Goal: Task Accomplishment & Management: Manage account settings

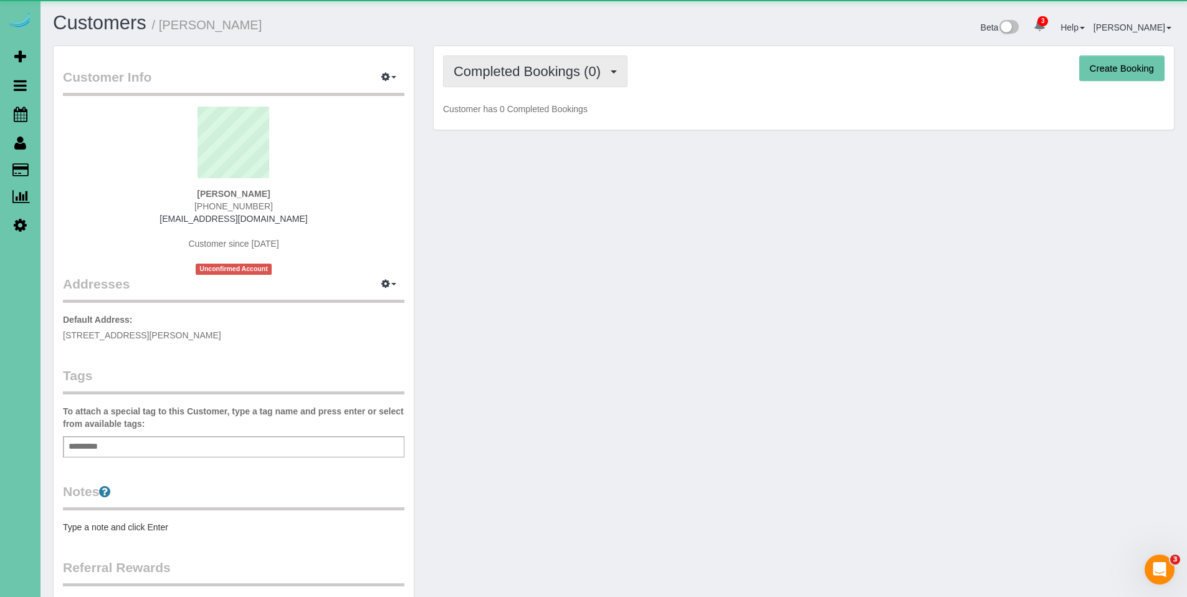
click at [529, 77] on span "Completed Bookings (0)" at bounding box center [529, 72] width 153 height 16
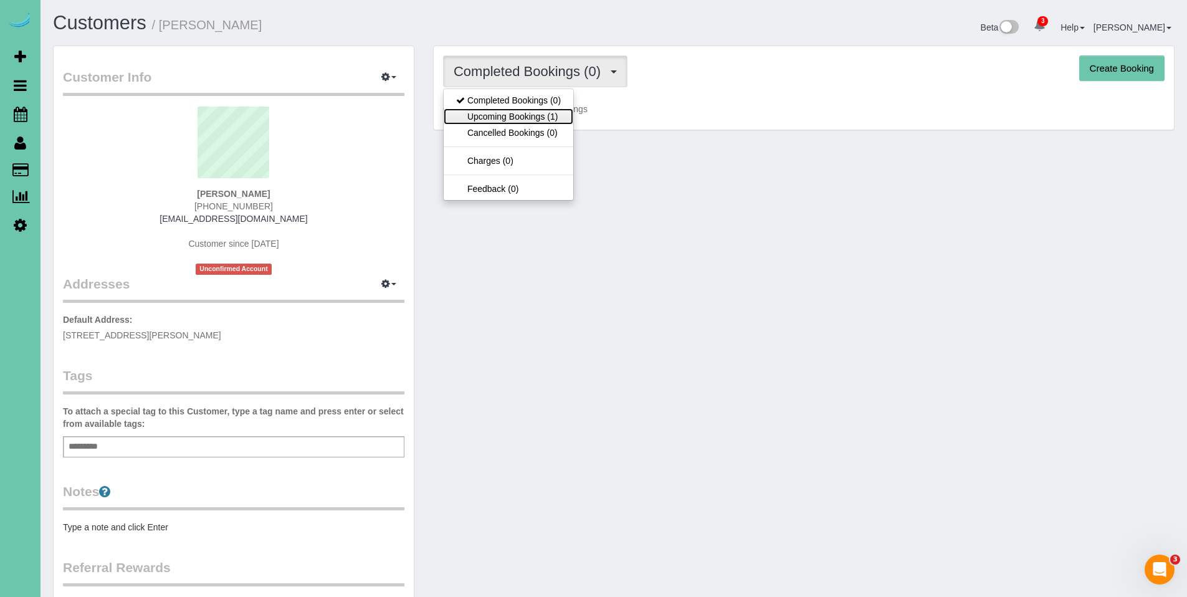
click at [521, 110] on link "Upcoming Bookings (1)" at bounding box center [508, 116] width 130 height 16
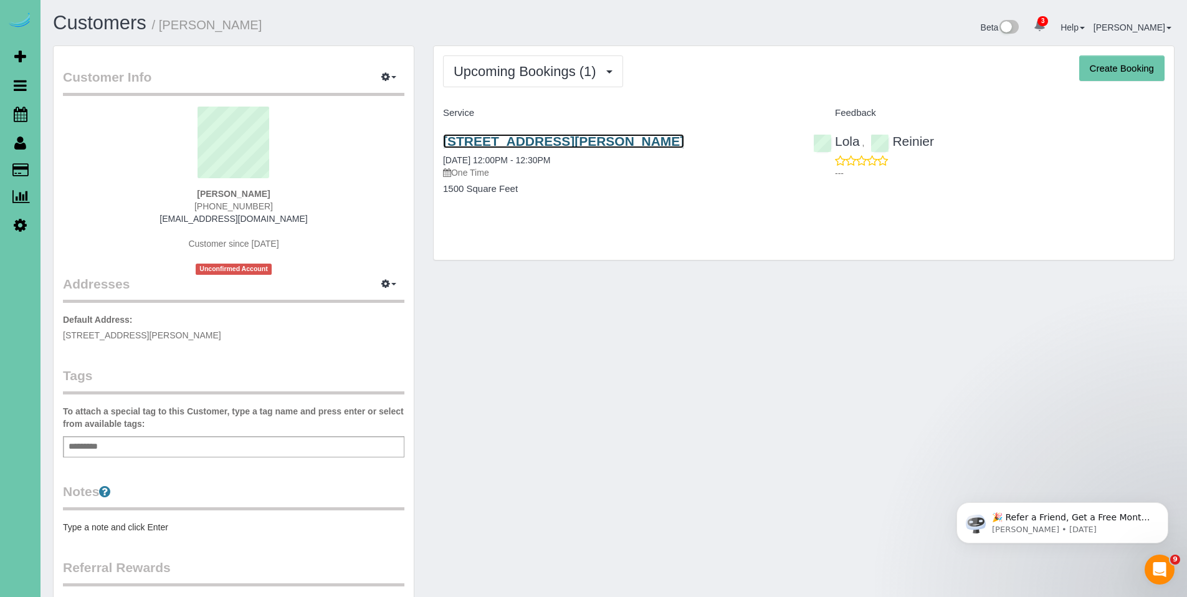
click at [553, 142] on link "14453 Patrick Ave, Omaha, NE 68116" at bounding box center [563, 141] width 241 height 14
click at [0, 0] on body "3 Beta Your Notifications You have 0 alerts × You have 7 to charge for 08/21/20…" at bounding box center [593, 298] width 1187 height 597
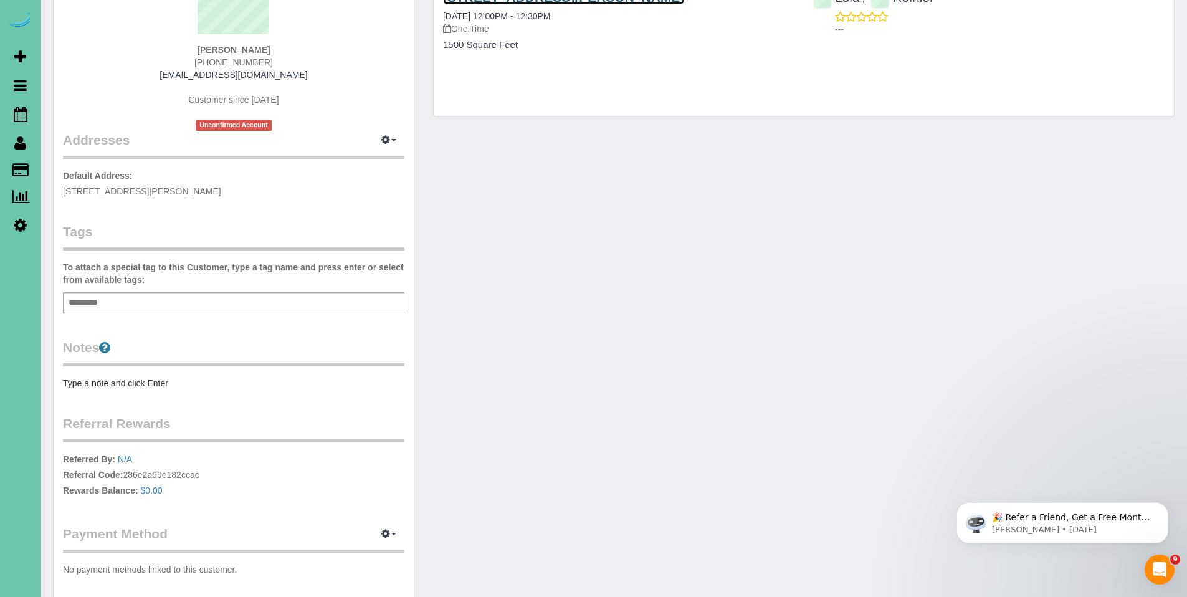
scroll to position [214, 0]
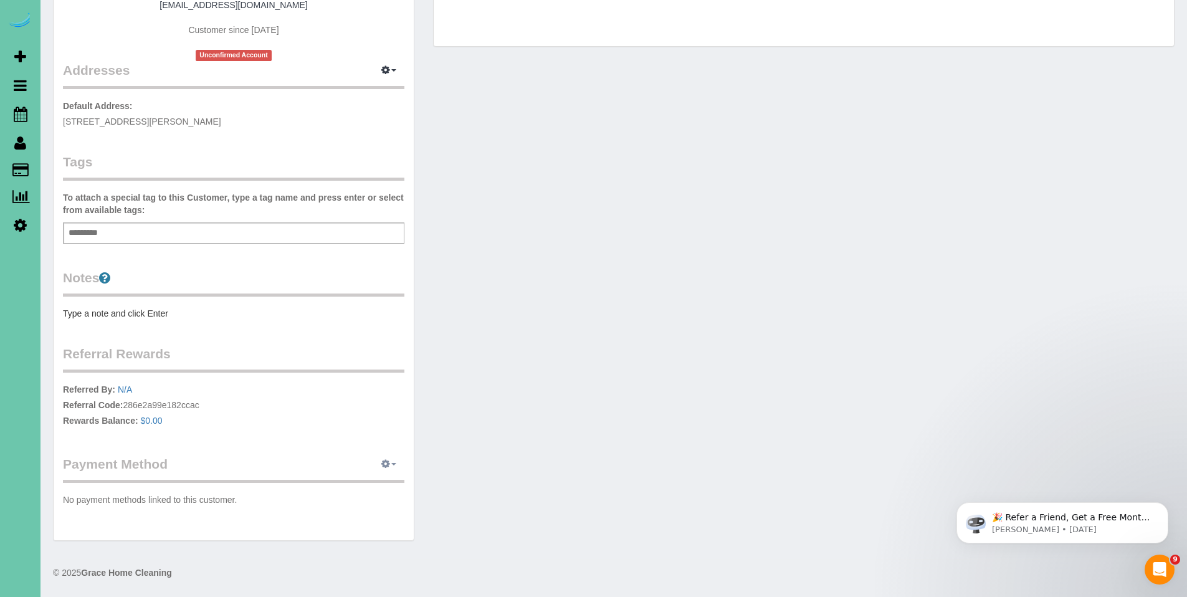
click at [386, 465] on icon "button" at bounding box center [385, 463] width 9 height 7
click at [357, 506] on link "Add Credit/Debit Card" at bounding box center [345, 503] width 116 height 16
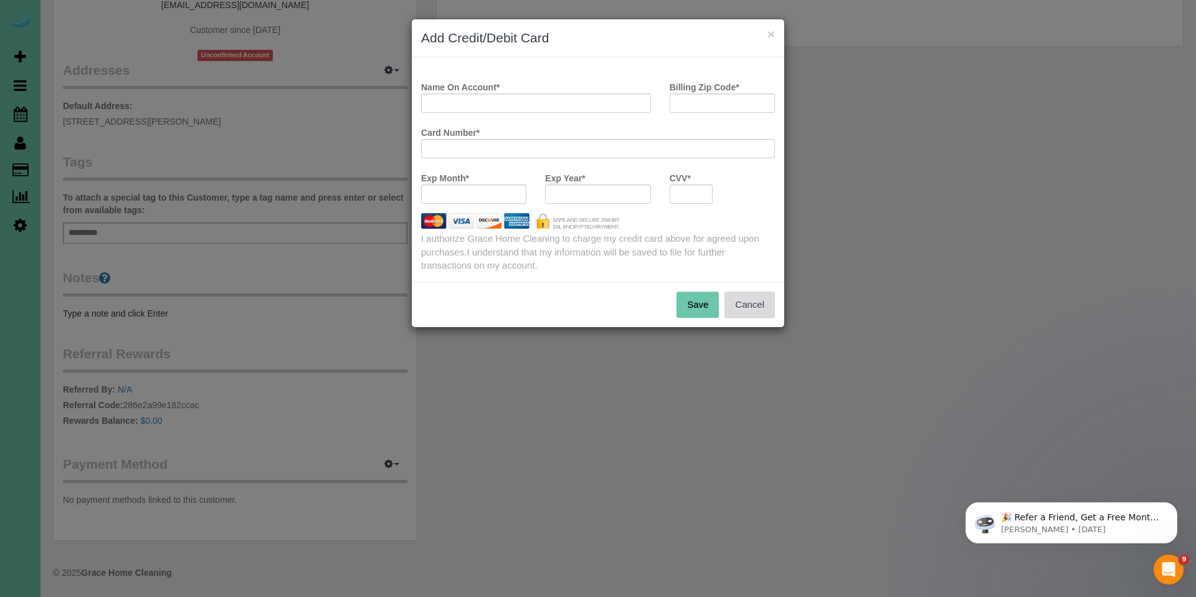
click at [744, 313] on button "Cancel" at bounding box center [749, 304] width 50 height 26
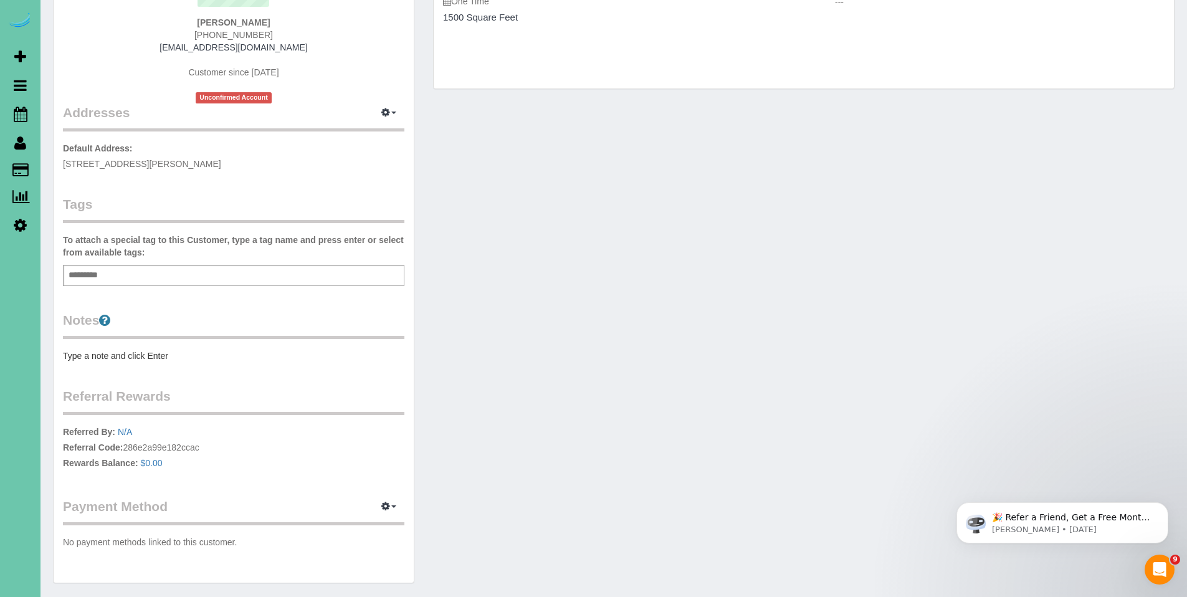
scroll to position [169, 0]
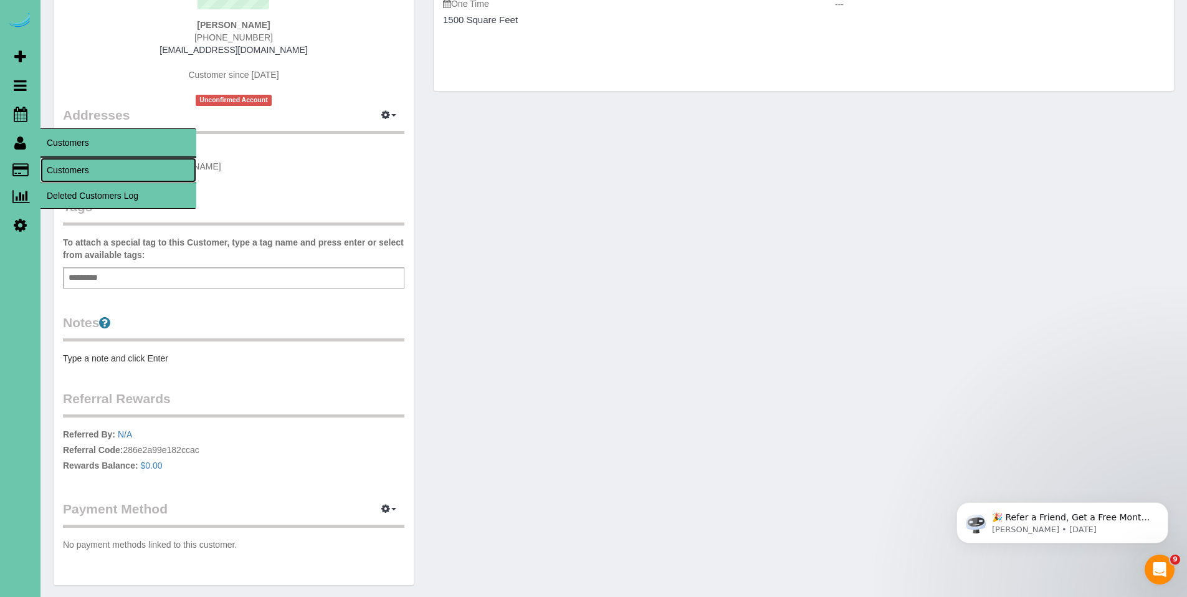
click at [73, 171] on link "Customers" at bounding box center [118, 170] width 156 height 25
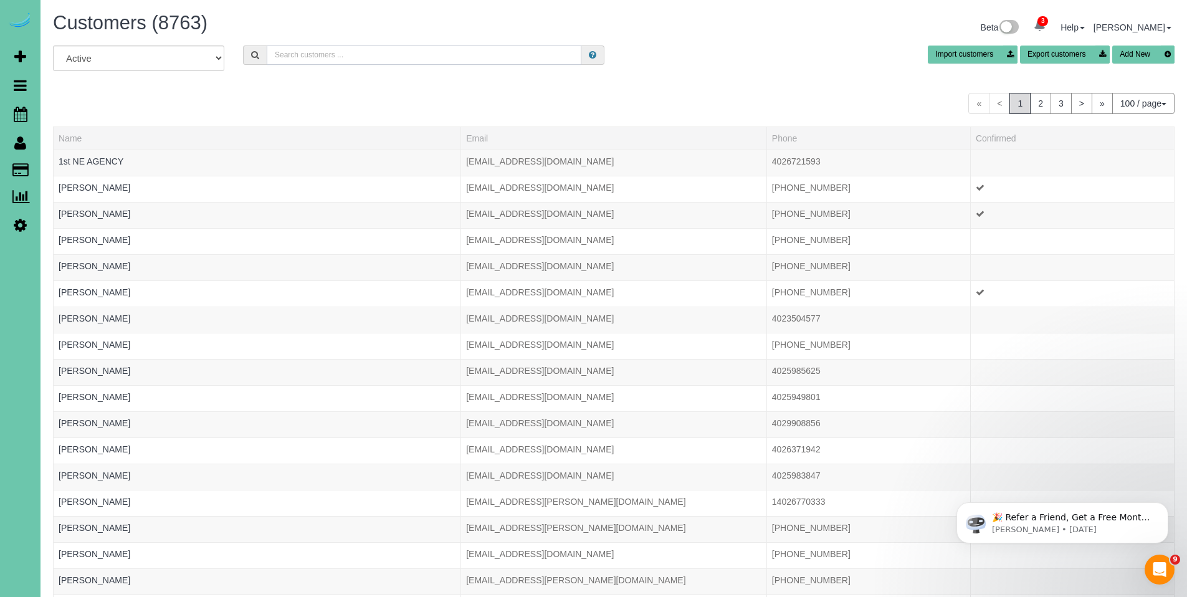
click at [349, 54] on input "text" at bounding box center [424, 54] width 315 height 19
type input "n"
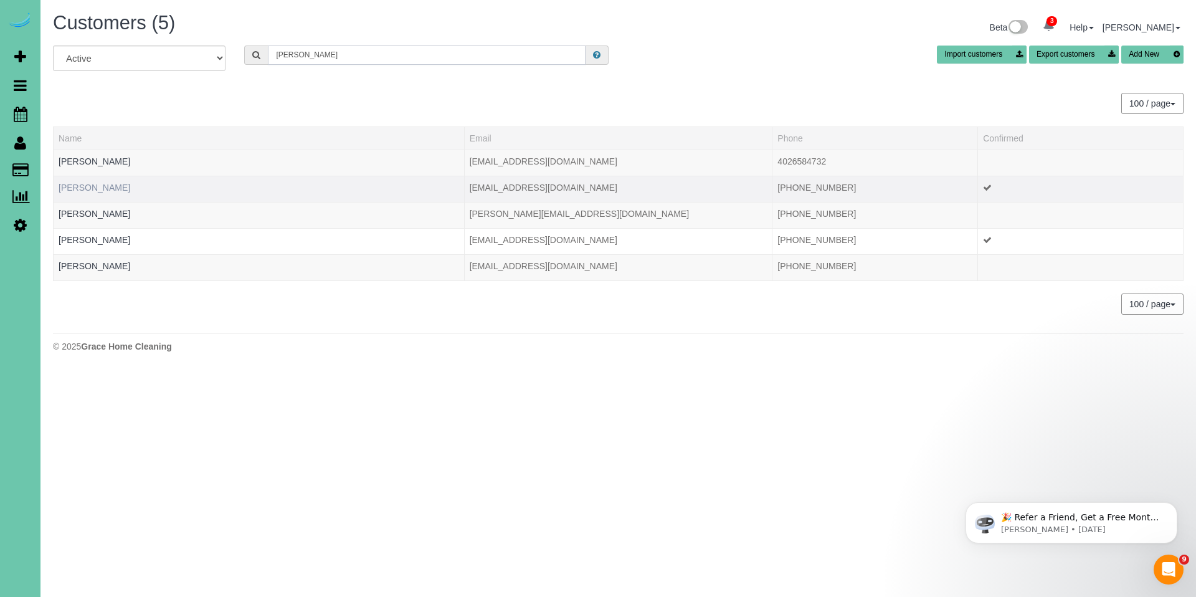
type input "burch"
click at [100, 186] on link "Glenda Burch" at bounding box center [95, 187] width 72 height 10
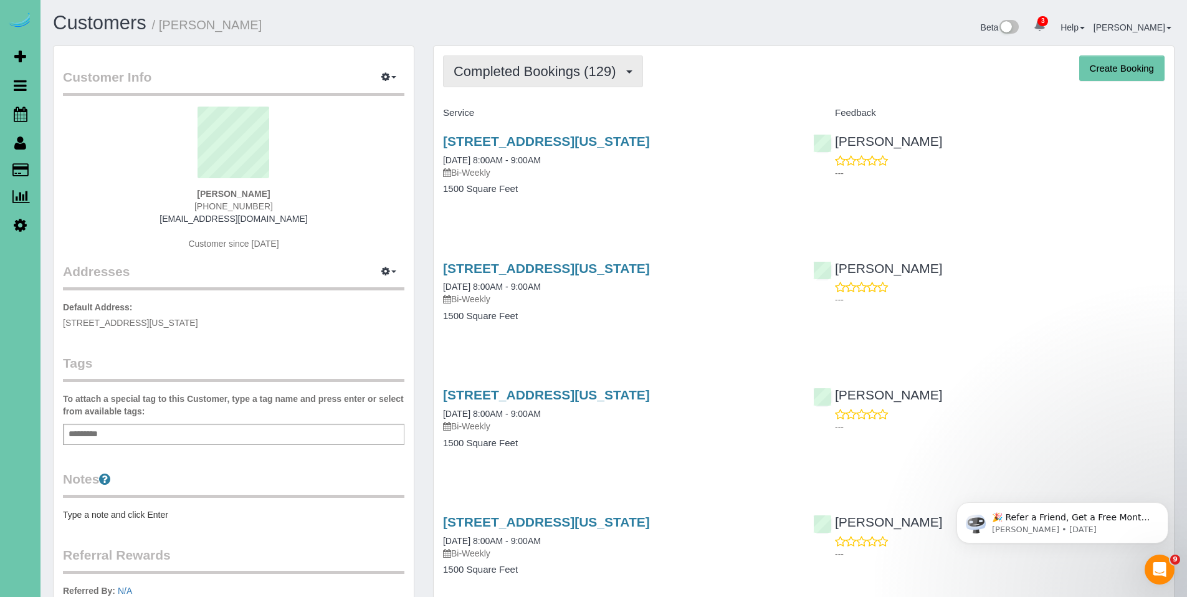
click at [536, 78] on span "Completed Bookings (129)" at bounding box center [537, 72] width 168 height 16
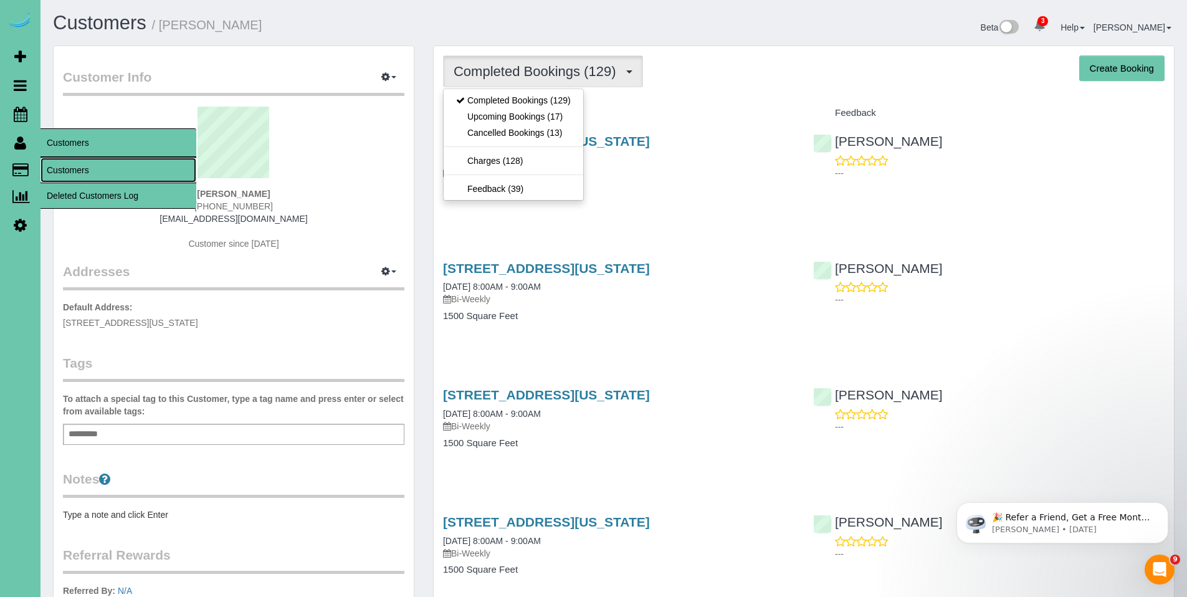
click at [65, 161] on link "Customers" at bounding box center [118, 170] width 156 height 25
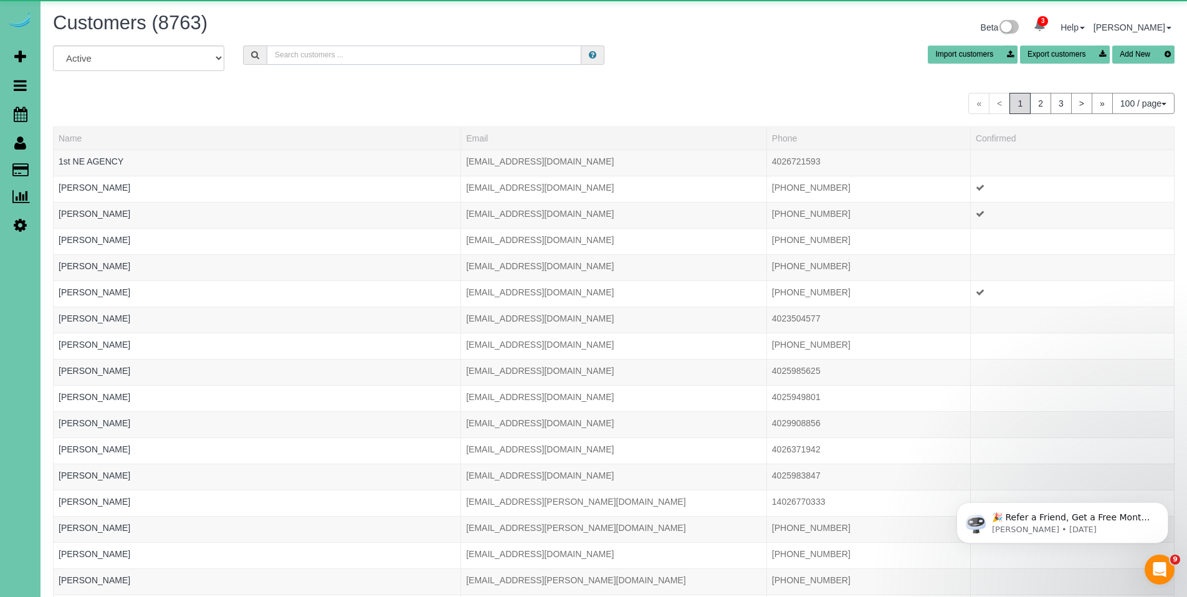
click at [332, 62] on input "text" at bounding box center [424, 54] width 315 height 19
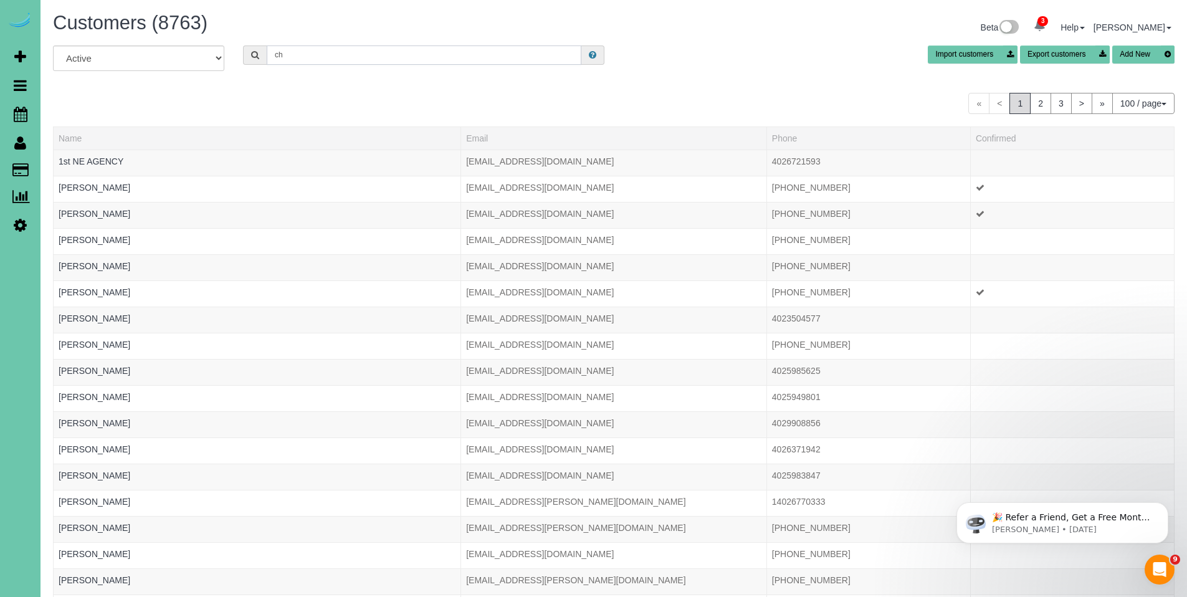
type input "c"
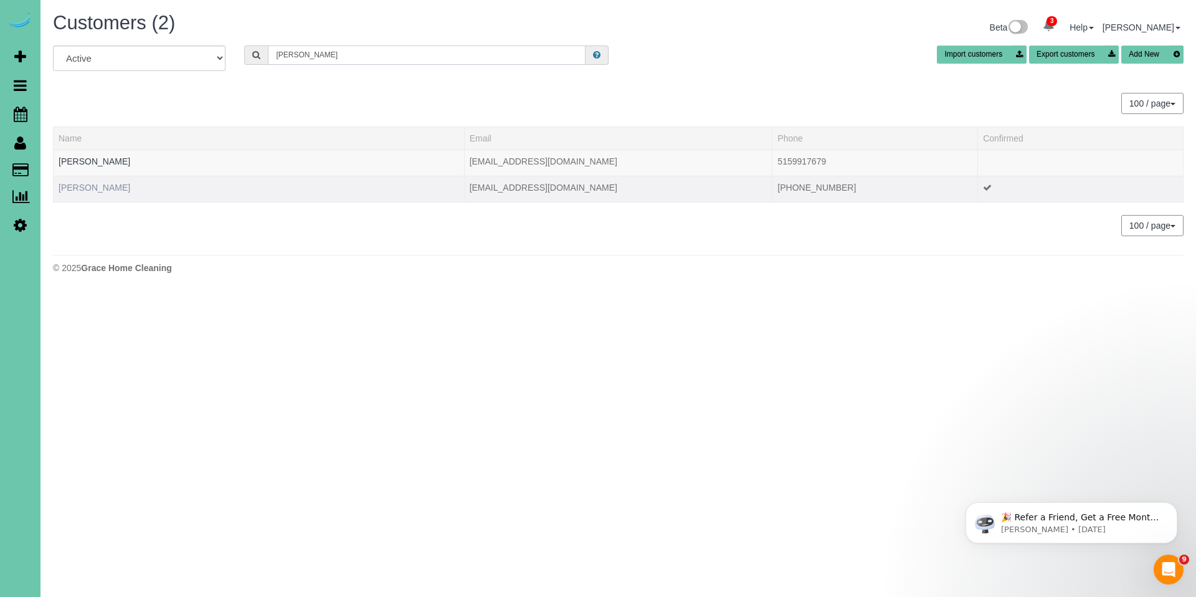
type input "menke"
click at [88, 182] on link "Christine Menke" at bounding box center [95, 187] width 72 height 10
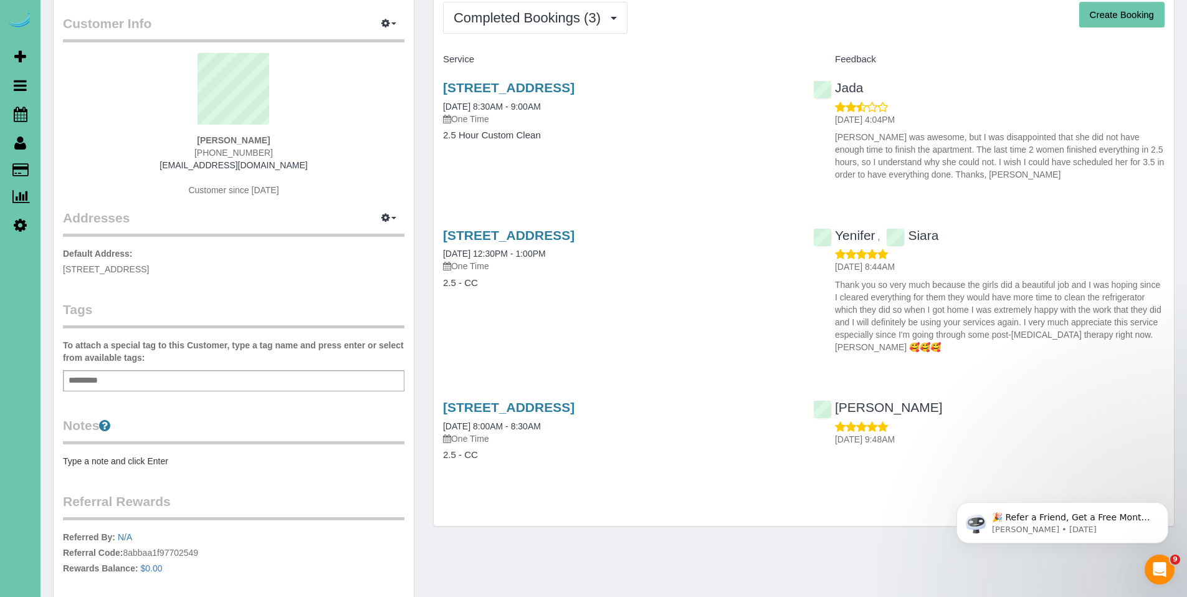
scroll to position [73, 0]
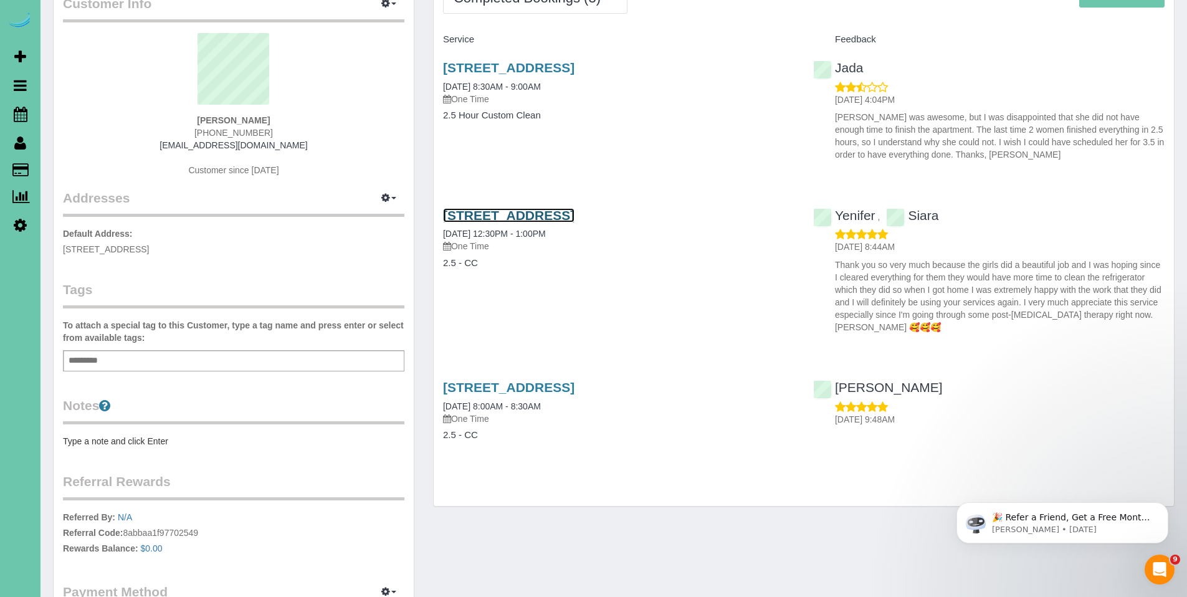
click at [566, 217] on link "12757 Augusta Plaza #305, Omaha, NE 68144" at bounding box center [508, 215] width 131 height 14
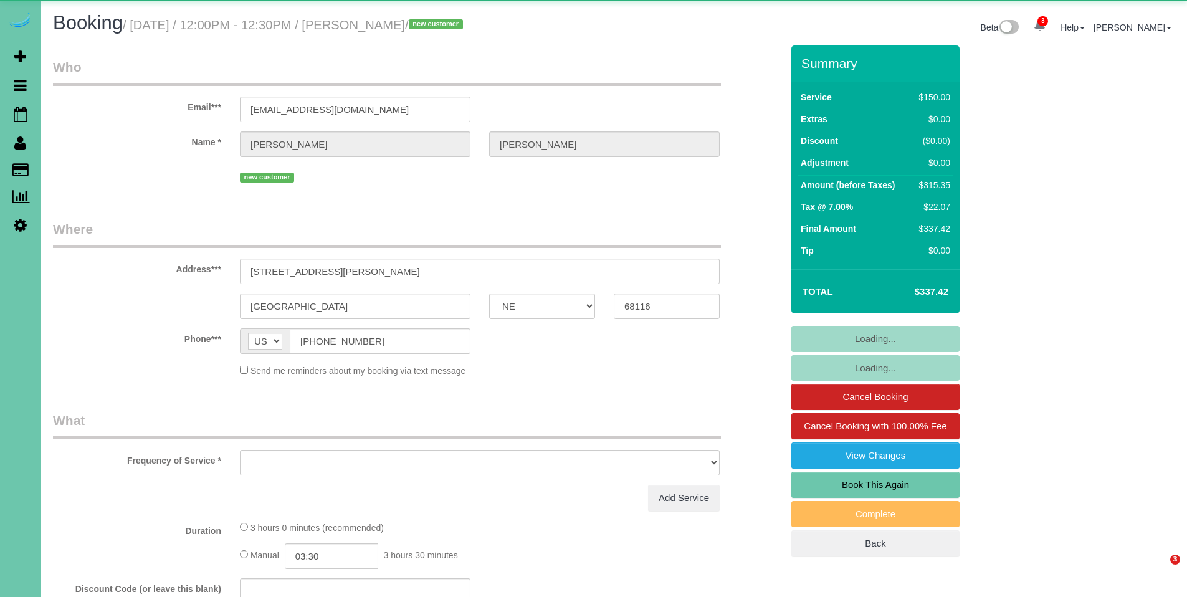
select select "NE"
select select "object:938"
select select "number:36"
select select "number:41"
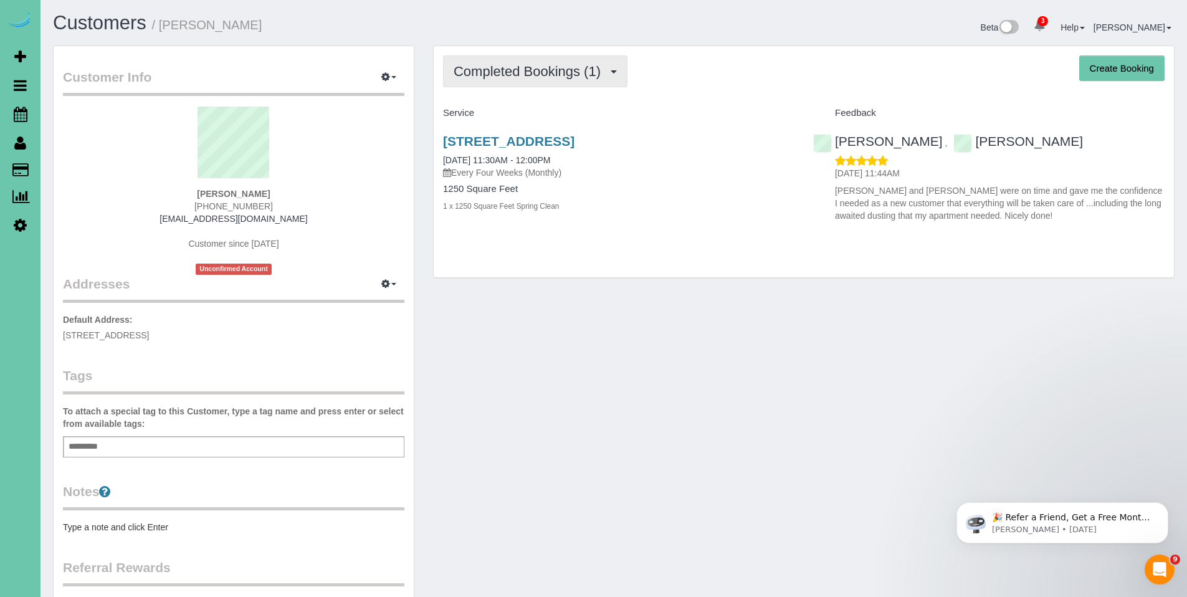
click at [526, 79] on button "Completed Bookings (1)" at bounding box center [535, 71] width 184 height 32
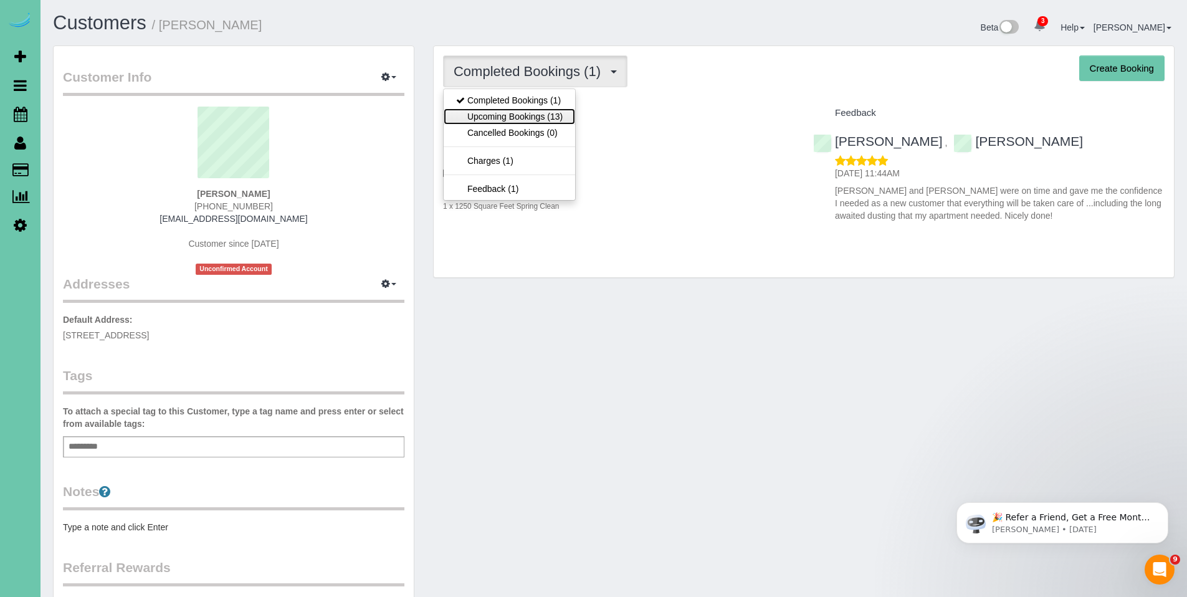
click at [519, 109] on link "Upcoming Bookings (13)" at bounding box center [508, 116] width 131 height 16
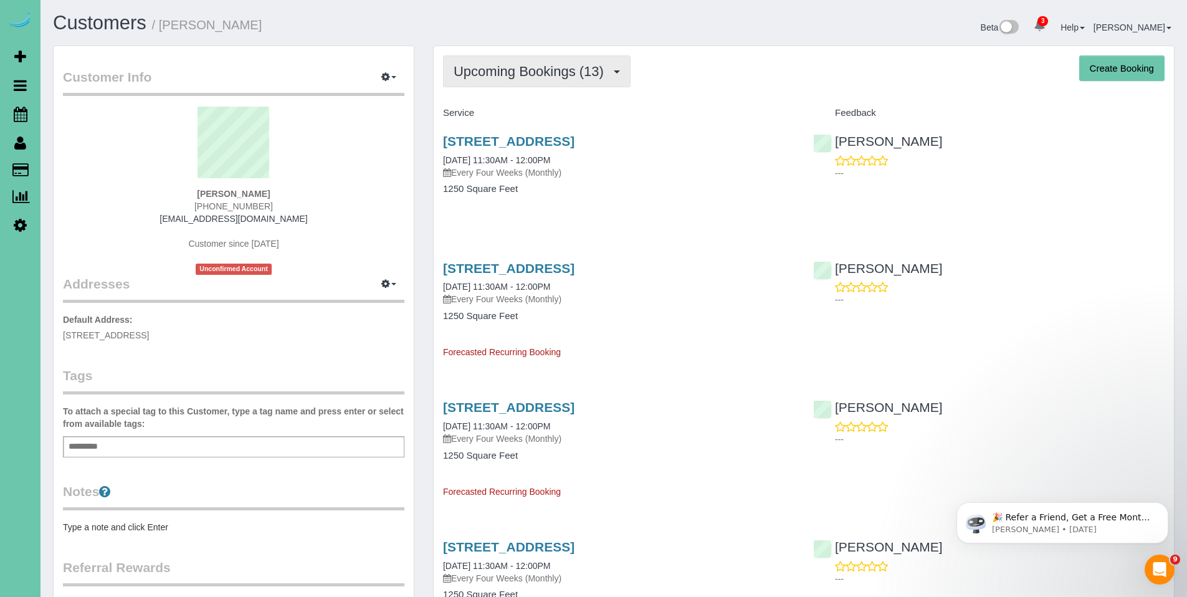
click at [516, 67] on span "Upcoming Bookings (13)" at bounding box center [531, 72] width 156 height 16
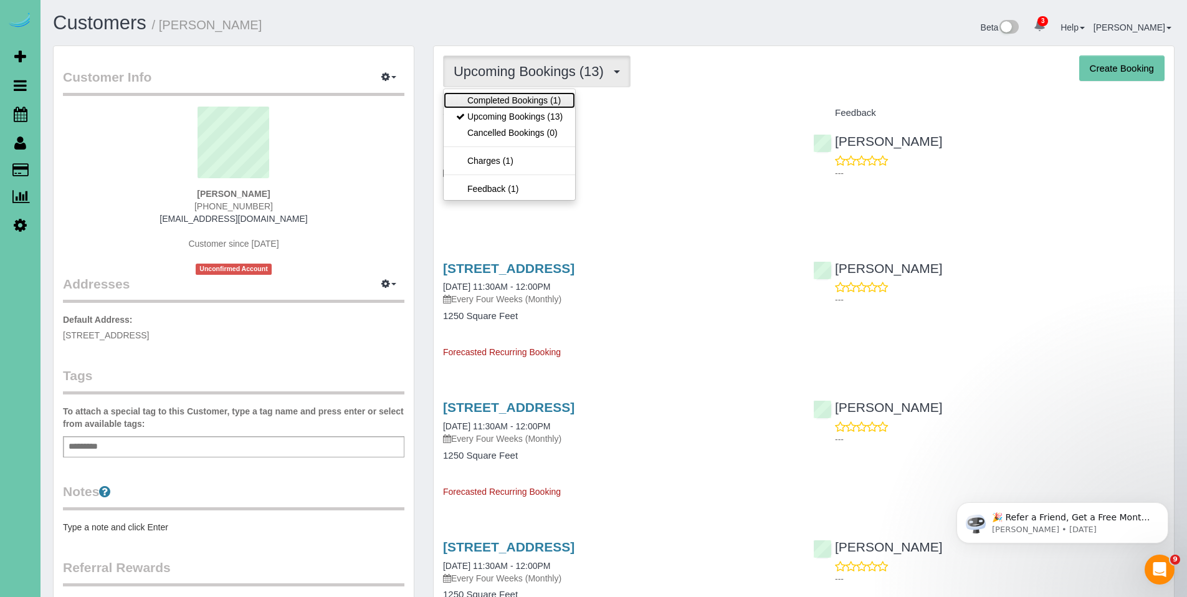
click at [514, 97] on link "Completed Bookings (1)" at bounding box center [508, 100] width 131 height 16
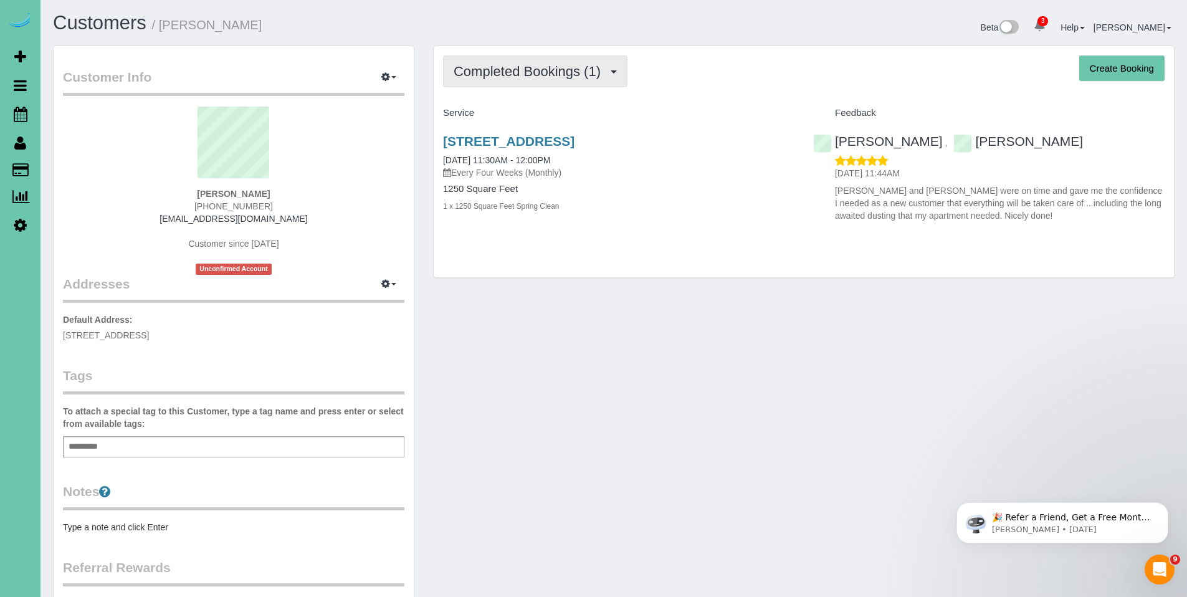
click at [563, 69] on span "Completed Bookings (1)" at bounding box center [529, 72] width 153 height 16
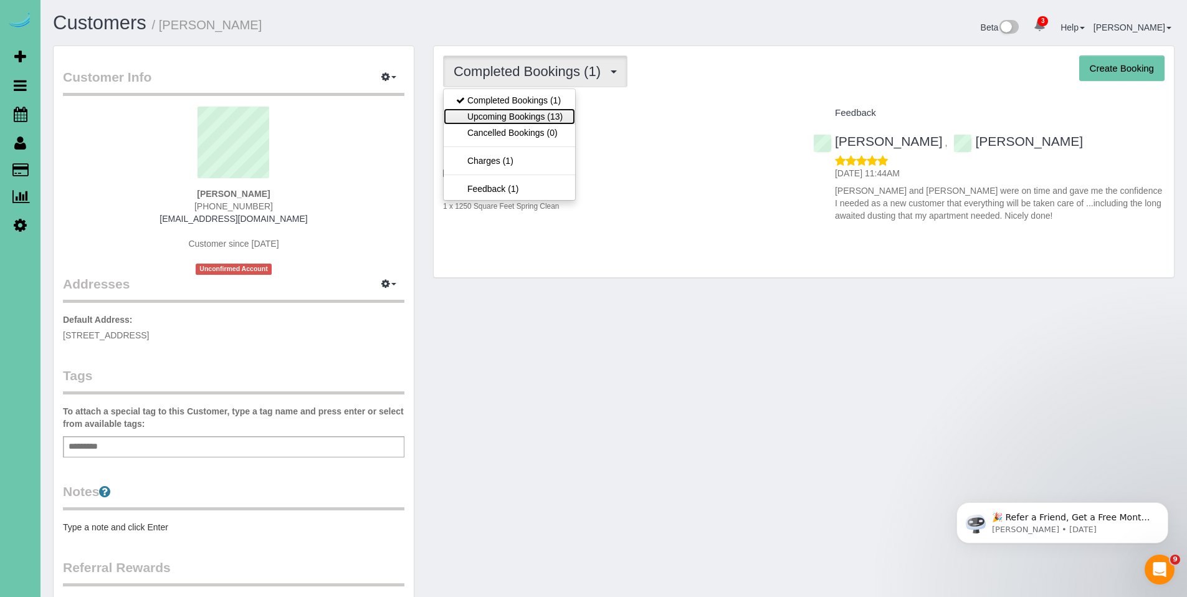
click at [536, 116] on link "Upcoming Bookings (13)" at bounding box center [508, 116] width 131 height 16
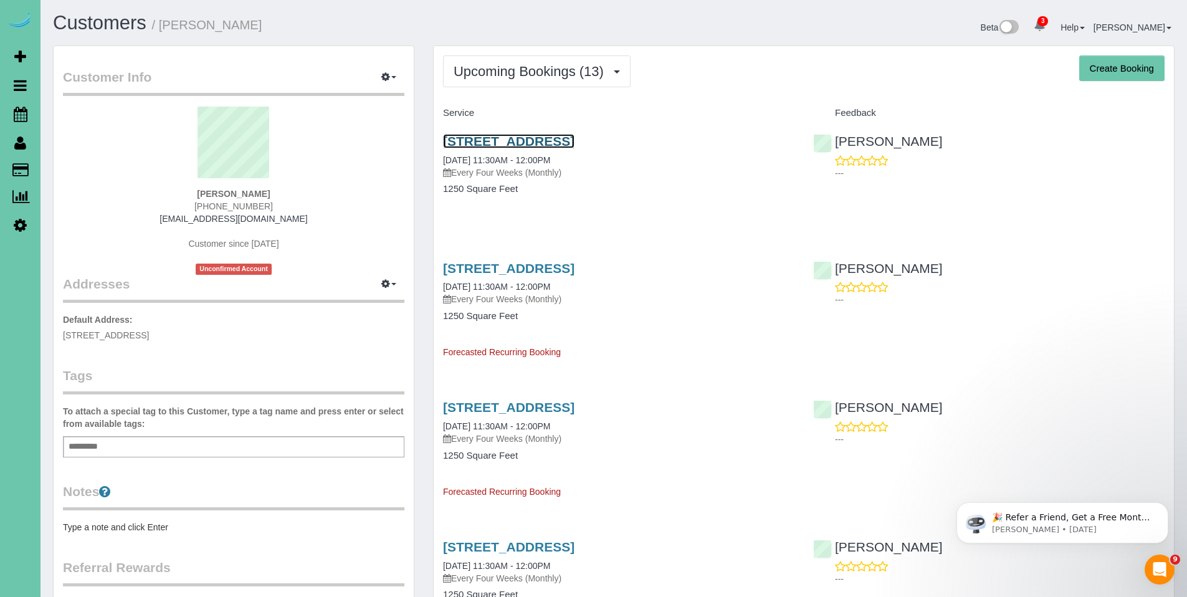
click at [501, 142] on link "1108 N 92nd Plaza; Apt 301, Omaha, NE 68114" at bounding box center [508, 141] width 131 height 14
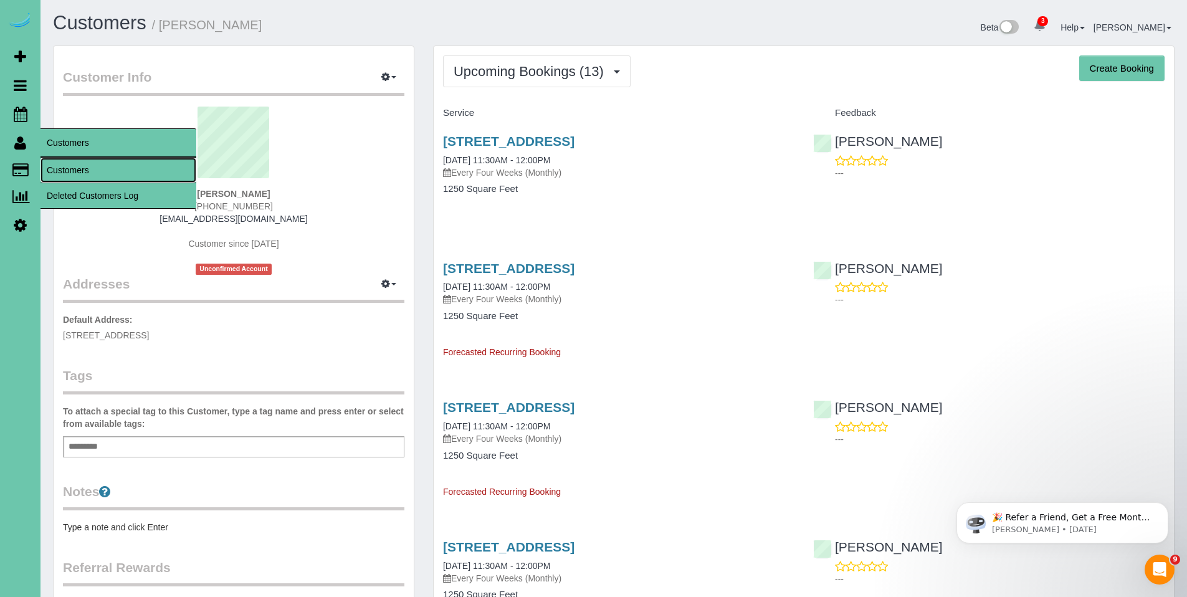
click at [72, 166] on link "Customers" at bounding box center [118, 170] width 156 height 25
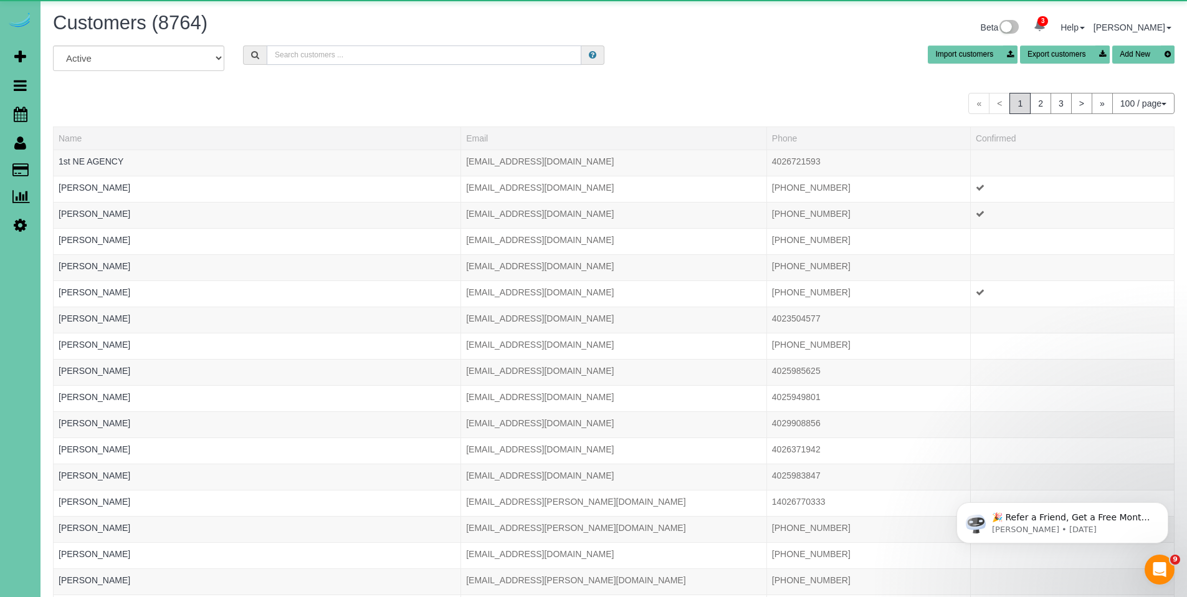
click at [420, 50] on input "text" at bounding box center [424, 54] width 315 height 19
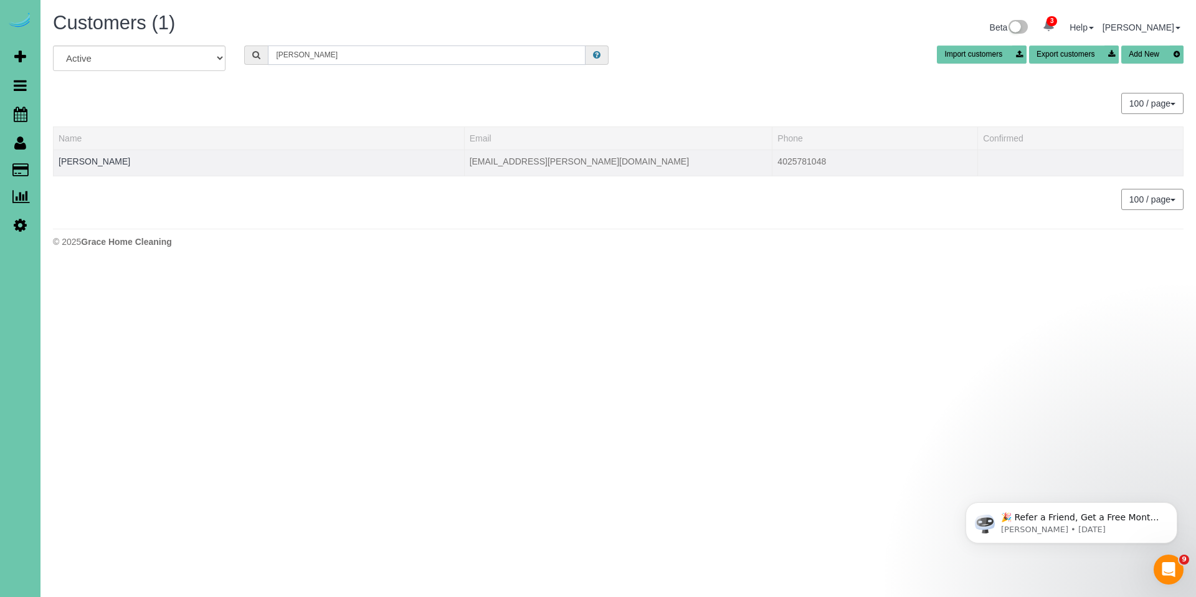
type input "Rick po"
click at [57, 161] on td "Rick Power" at bounding box center [259, 162] width 411 height 26
click at [68, 161] on link "Rick Power" at bounding box center [95, 161] width 72 height 10
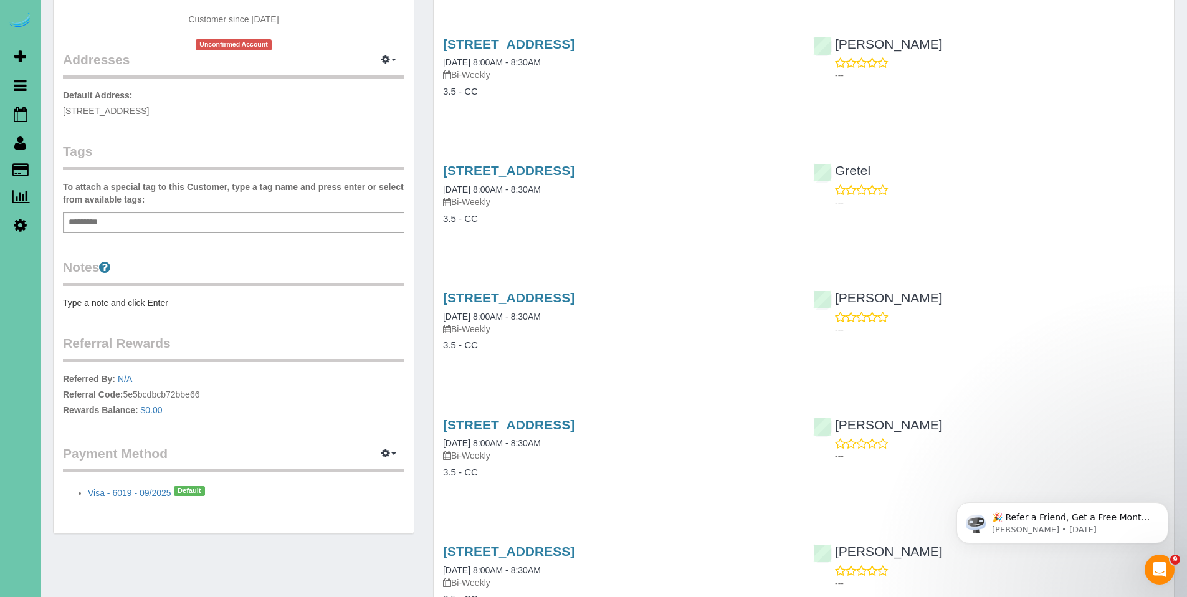
scroll to position [225, 0]
click at [129, 493] on link "Visa - 6019 - 09/2025" at bounding box center [129, 492] width 83 height 10
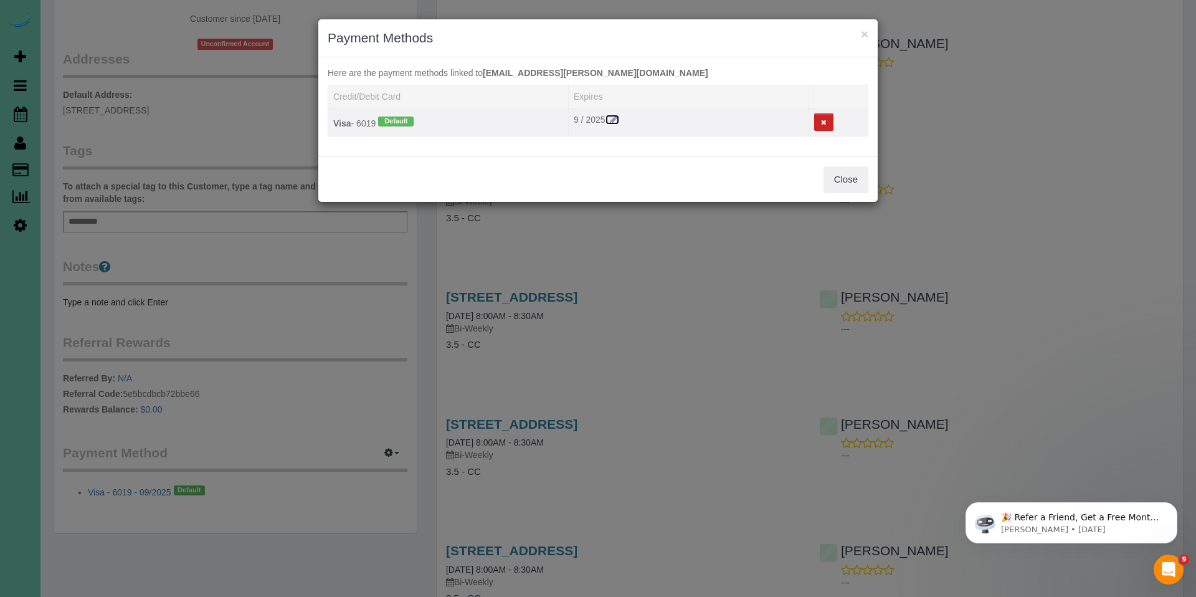
click at [617, 118] on icon at bounding box center [613, 119] width 11 height 9
click at [650, 125] on select "2025 2026 2027 2028 2029 2030 2031 2032 2033 2034" at bounding box center [636, 122] width 45 height 19
select select "string:2030"
click at [614, 113] on select "2025 2026 2027 2028 2029 2030 2031 2032 2033 2034" at bounding box center [636, 122] width 45 height 19
click at [678, 122] on button "Save" at bounding box center [677, 122] width 33 height 19
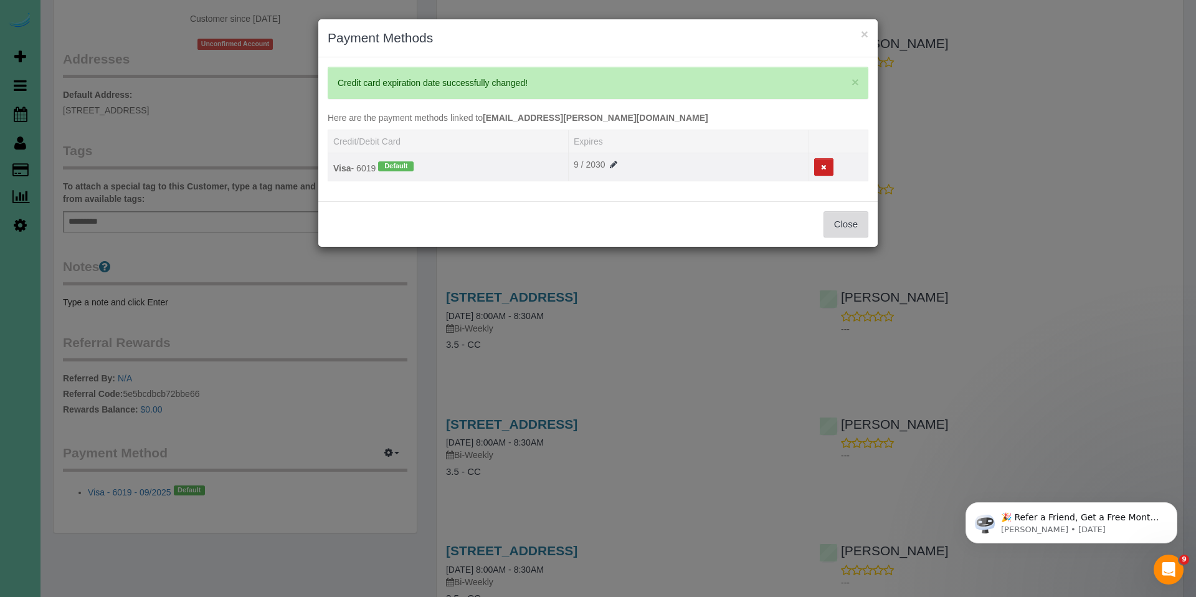
click at [849, 225] on button "Close" at bounding box center [845, 224] width 45 height 26
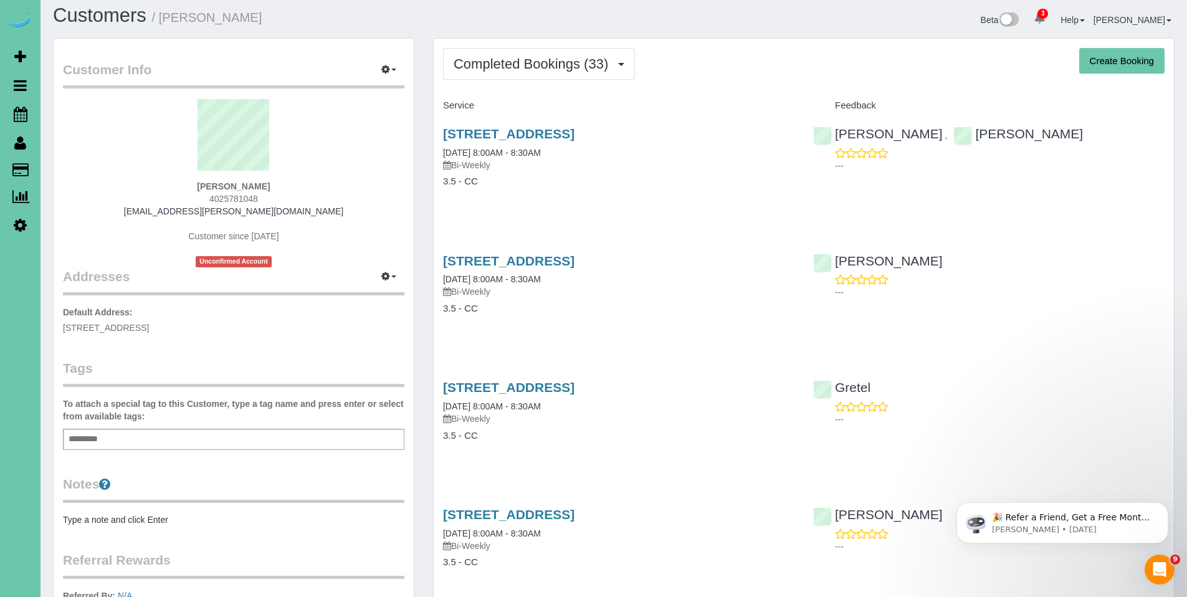
scroll to position [0, 0]
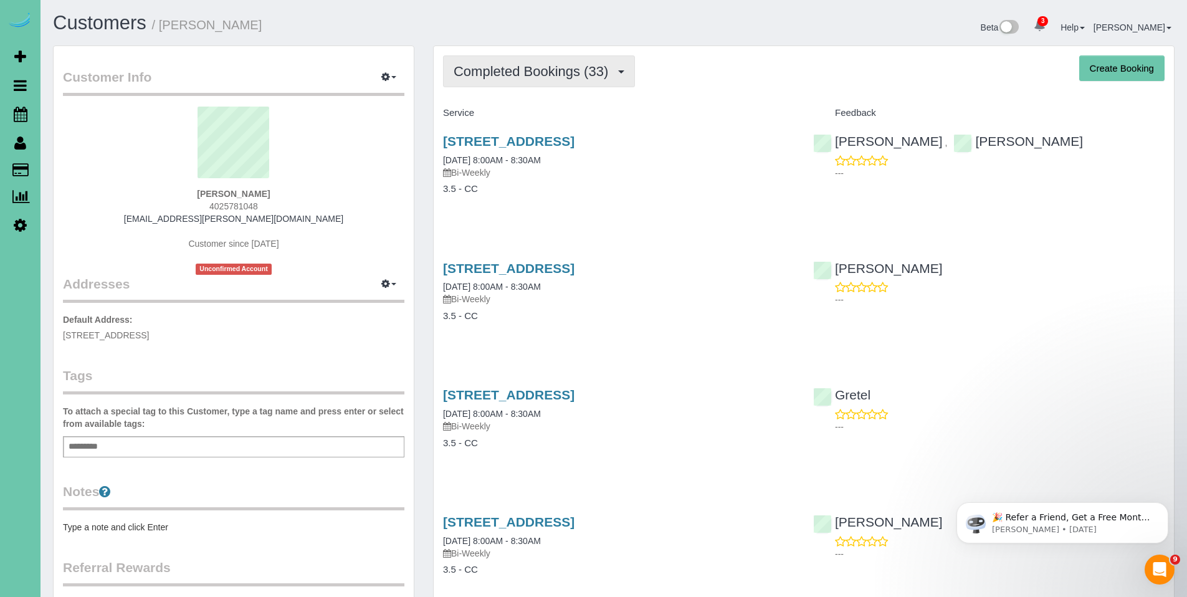
click at [513, 75] on span "Completed Bookings (33)" at bounding box center [533, 72] width 161 height 16
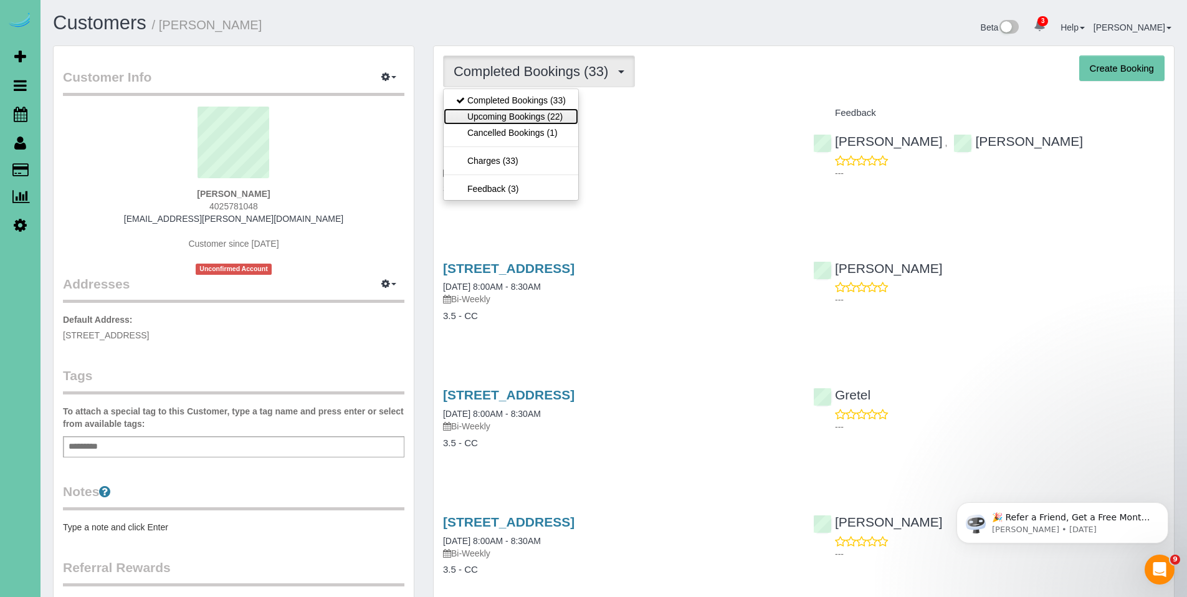
click at [504, 116] on link "Upcoming Bookings (22)" at bounding box center [510, 116] width 135 height 16
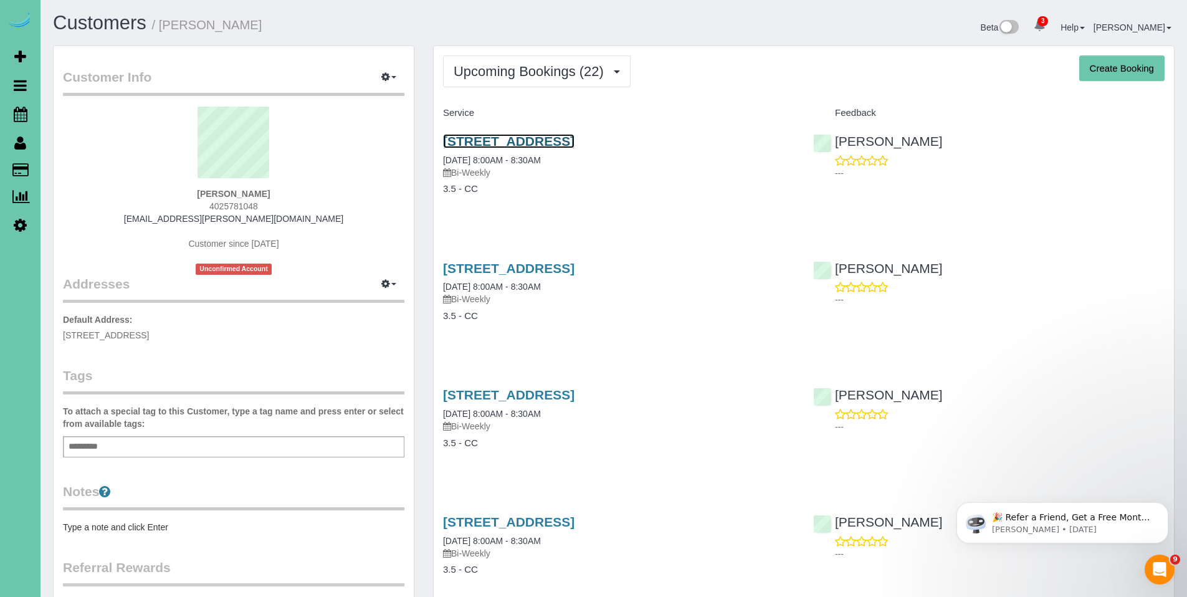
click at [542, 139] on link "504 Fox Creek Lane, Papillion, NE 68046" at bounding box center [508, 141] width 131 height 14
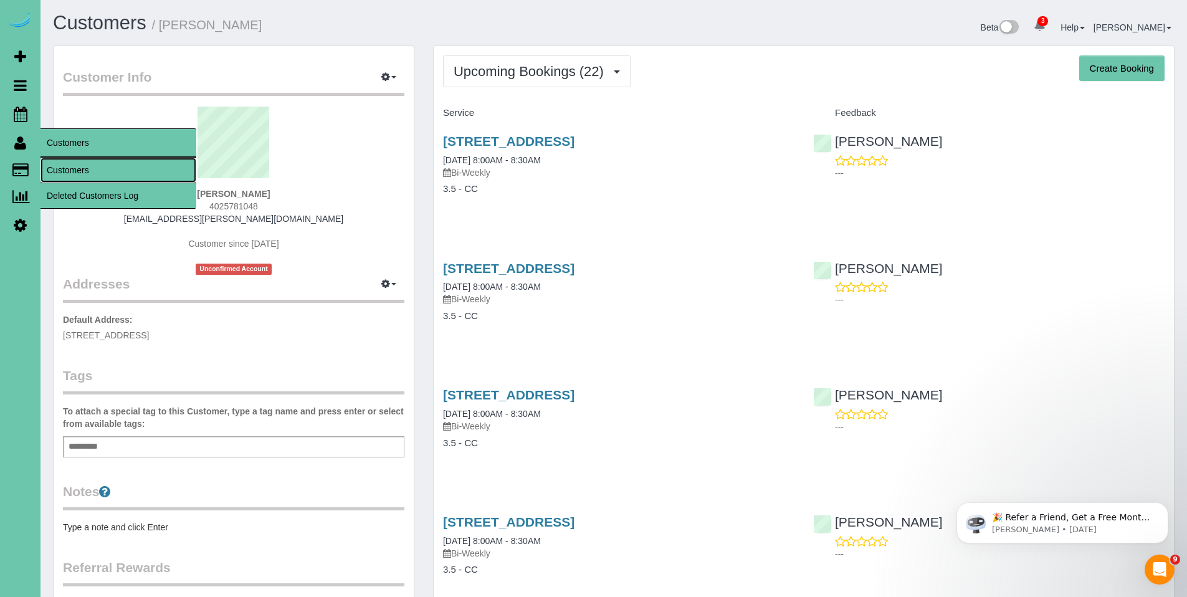
click at [75, 167] on link "Customers" at bounding box center [118, 170] width 156 height 25
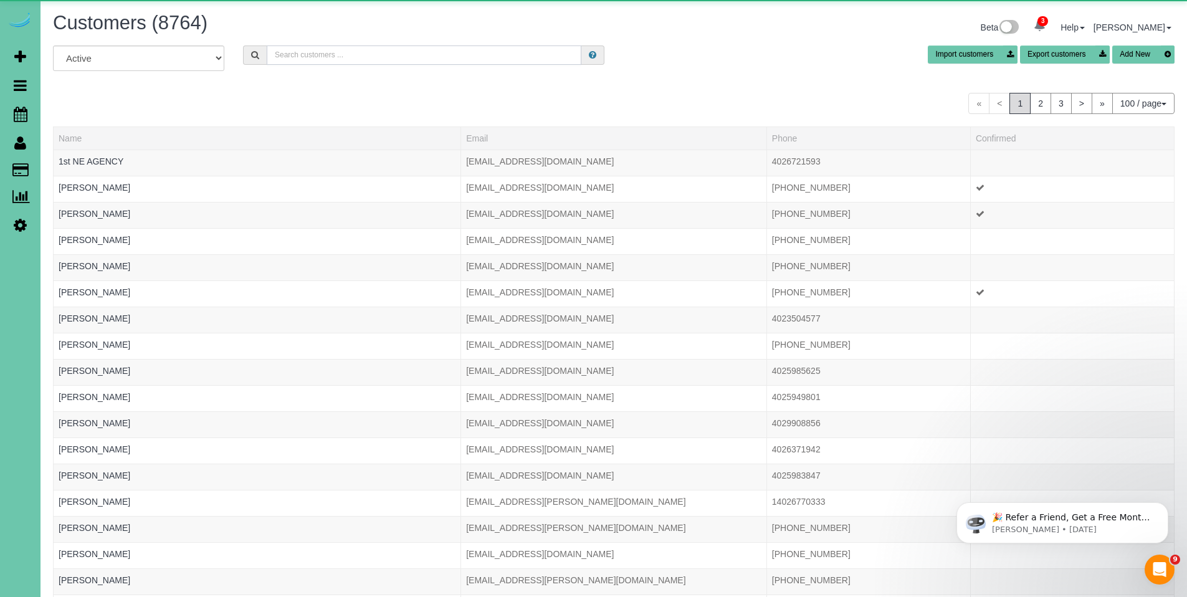
click at [341, 57] on input "text" at bounding box center [424, 54] width 315 height 19
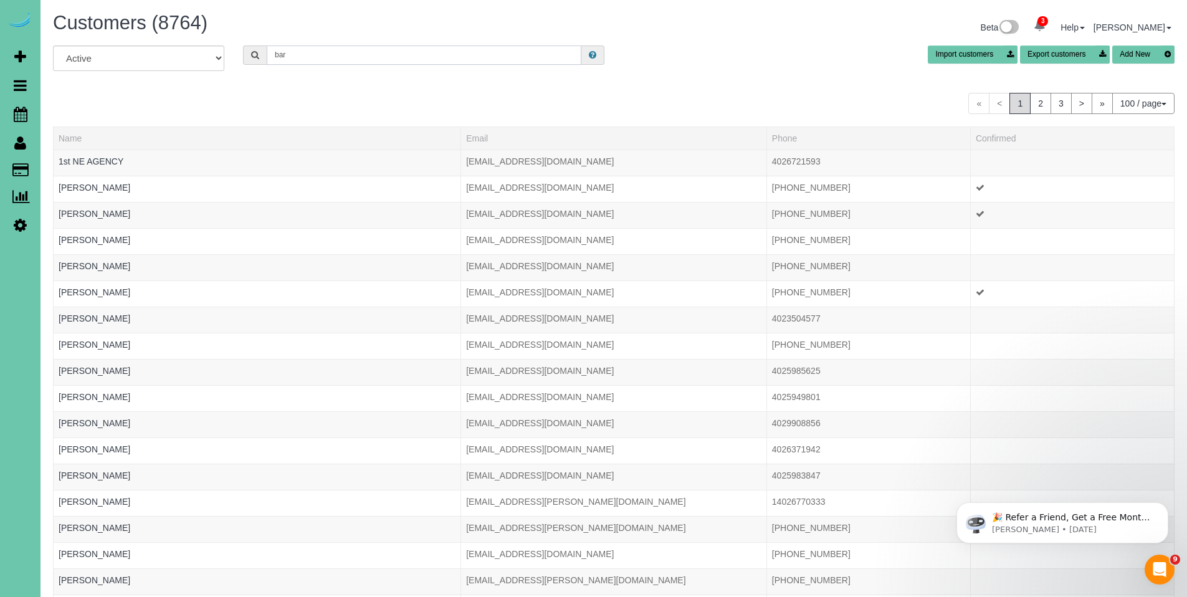
type input "barbara s"
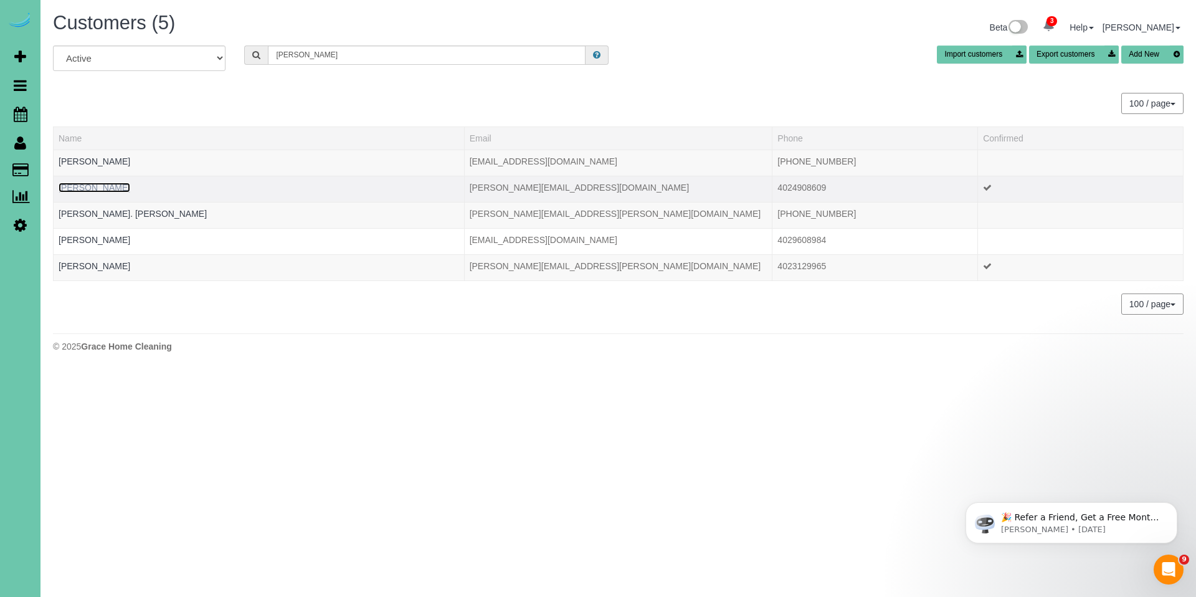
click at [97, 184] on link "Barbara Stewart" at bounding box center [95, 187] width 72 height 10
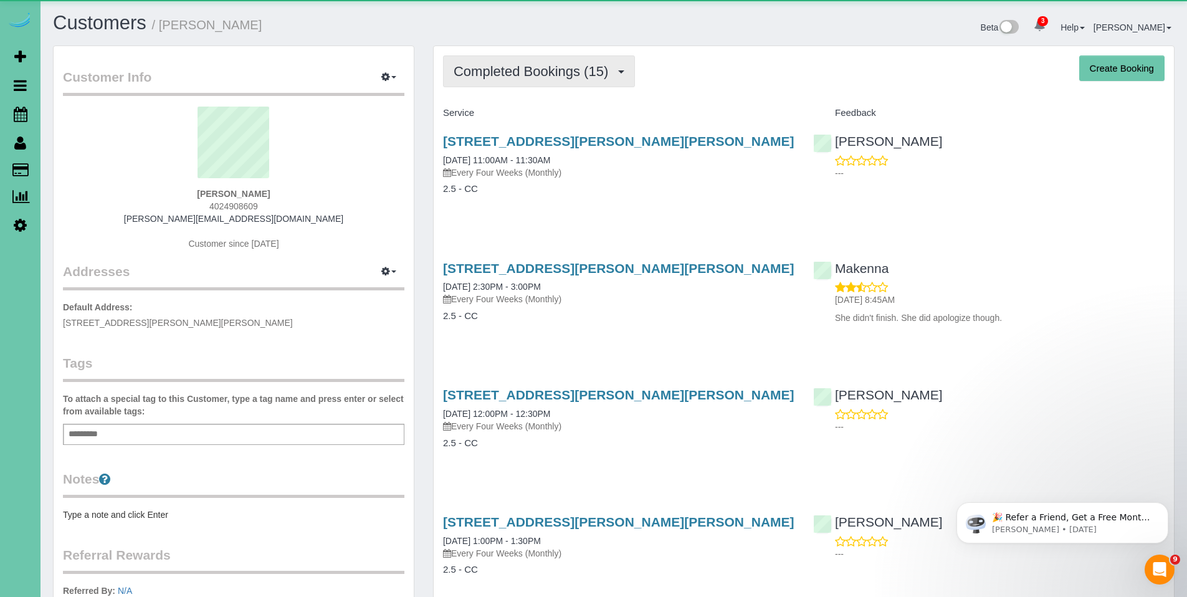
click at [529, 79] on button "Completed Bookings (15)" at bounding box center [539, 71] width 192 height 32
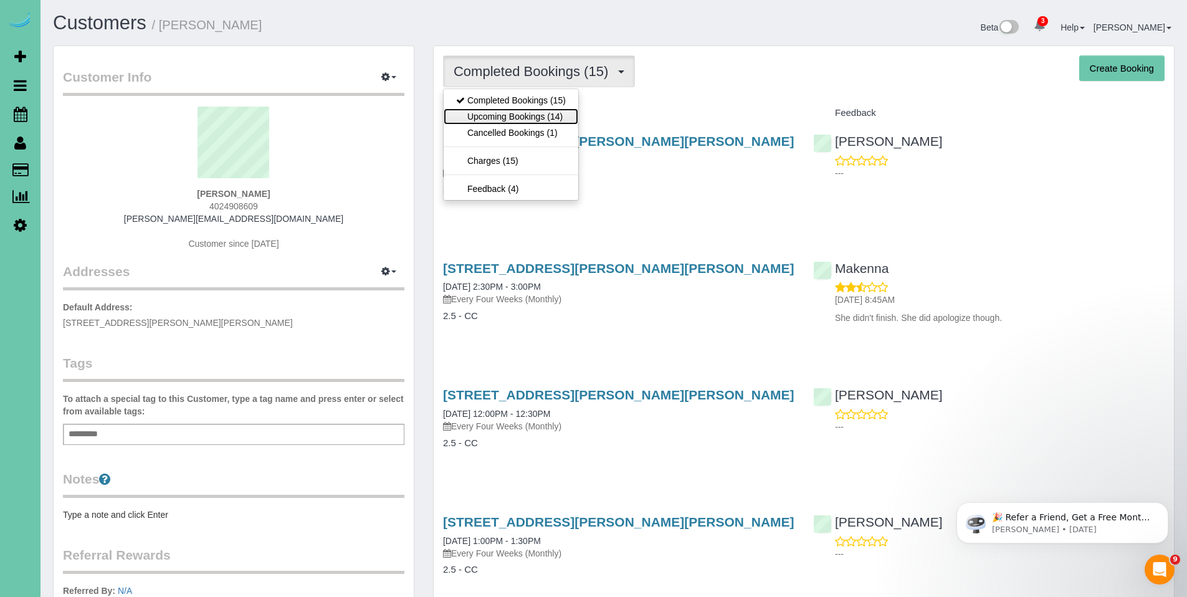
click at [498, 117] on link "Upcoming Bookings (14)" at bounding box center [510, 116] width 135 height 16
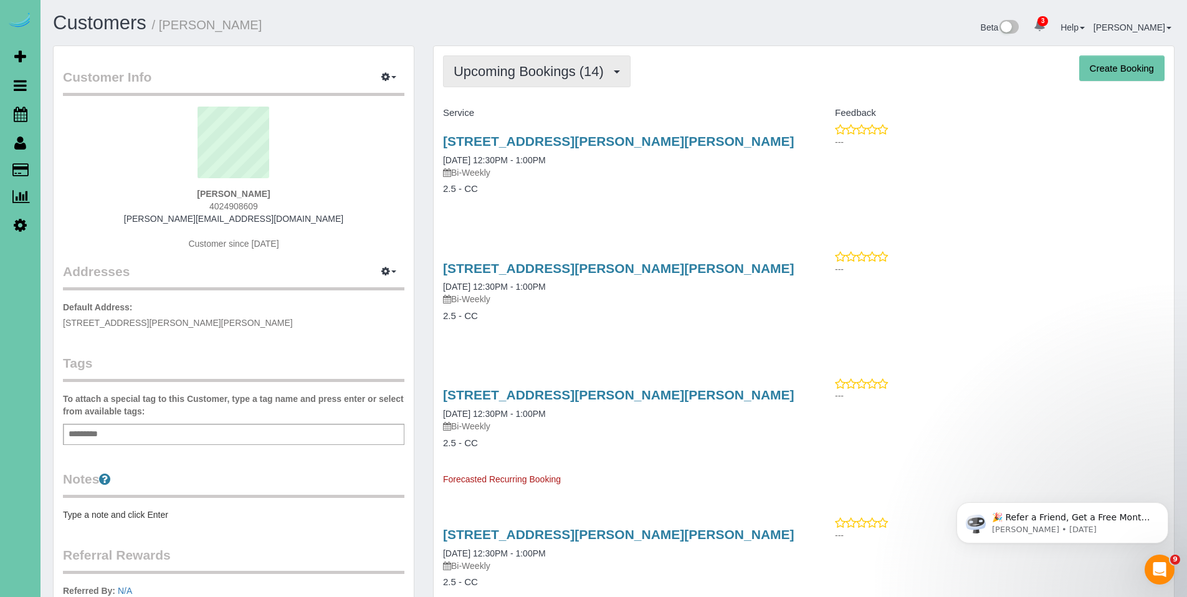
click at [528, 70] on span "Upcoming Bookings (14)" at bounding box center [531, 72] width 156 height 16
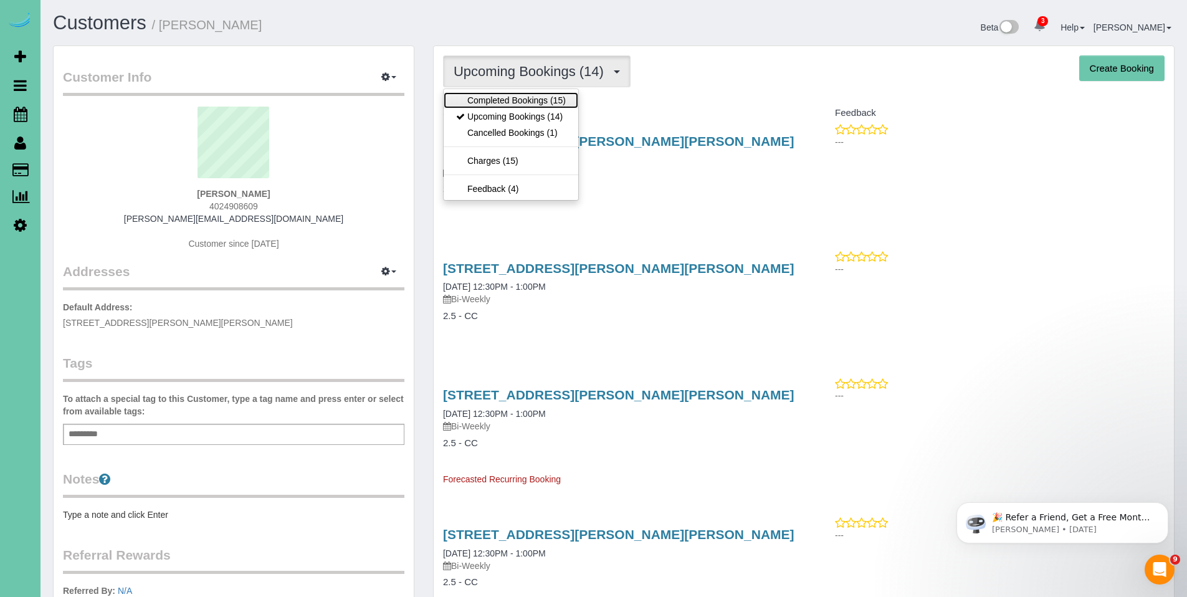
click at [512, 99] on link "Completed Bookings (15)" at bounding box center [510, 100] width 135 height 16
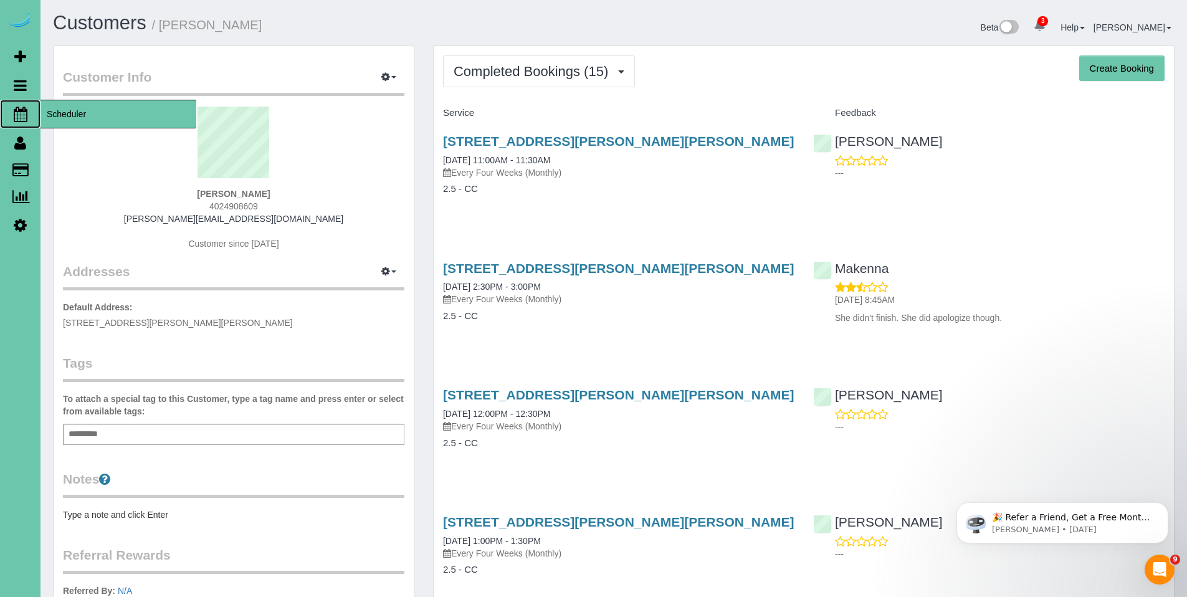
click at [59, 113] on span "Scheduler" at bounding box center [118, 114] width 156 height 29
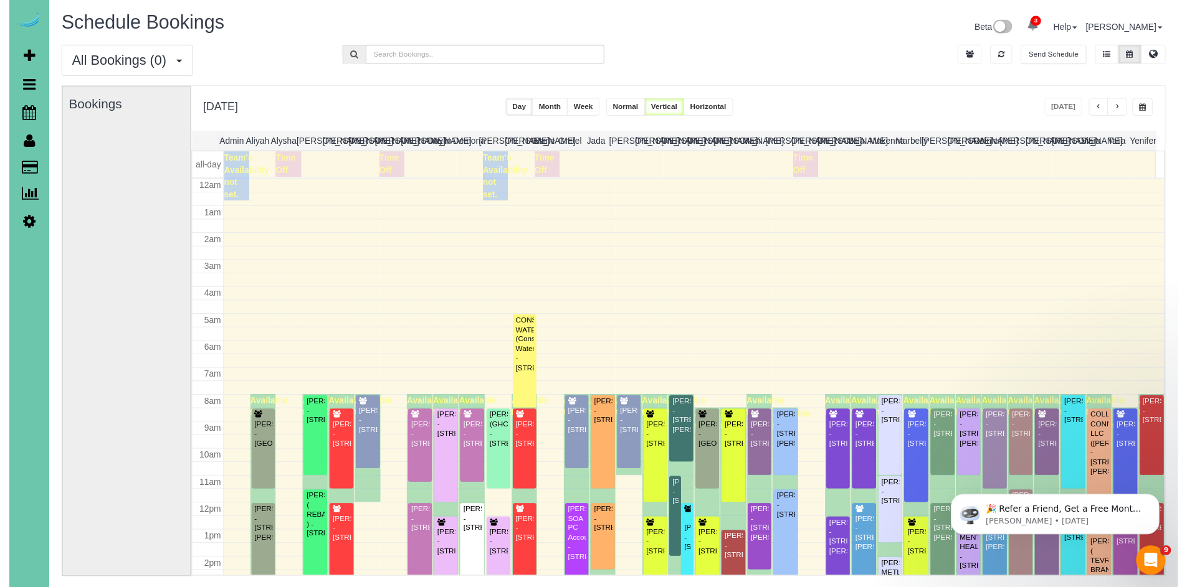
scroll to position [165, 0]
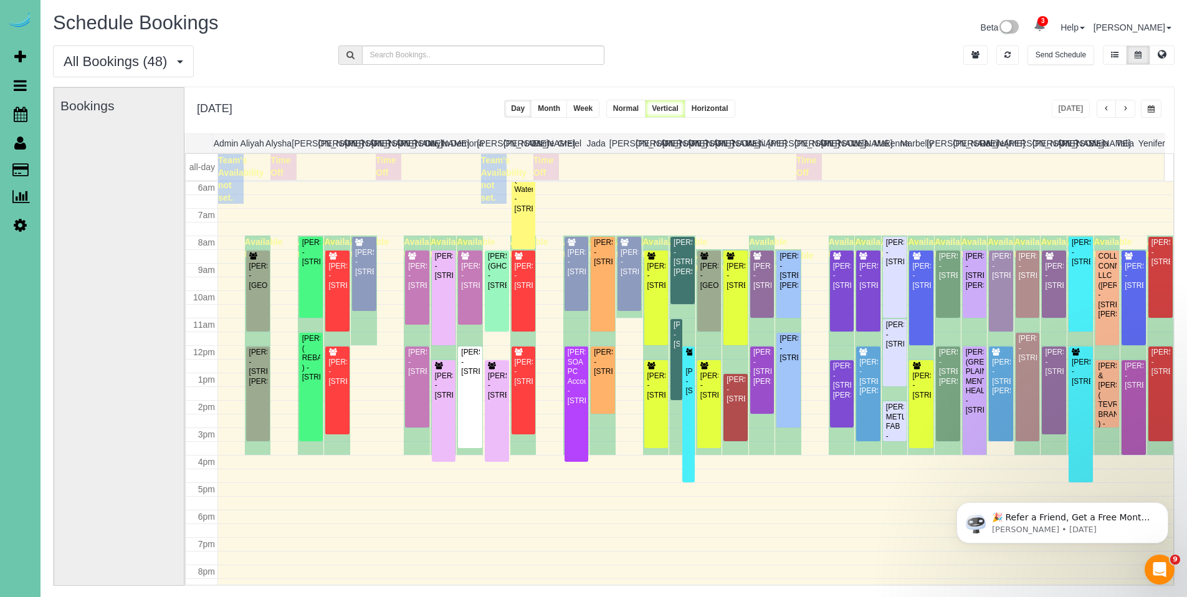
click at [1153, 110] on span "button" at bounding box center [1150, 108] width 7 height 7
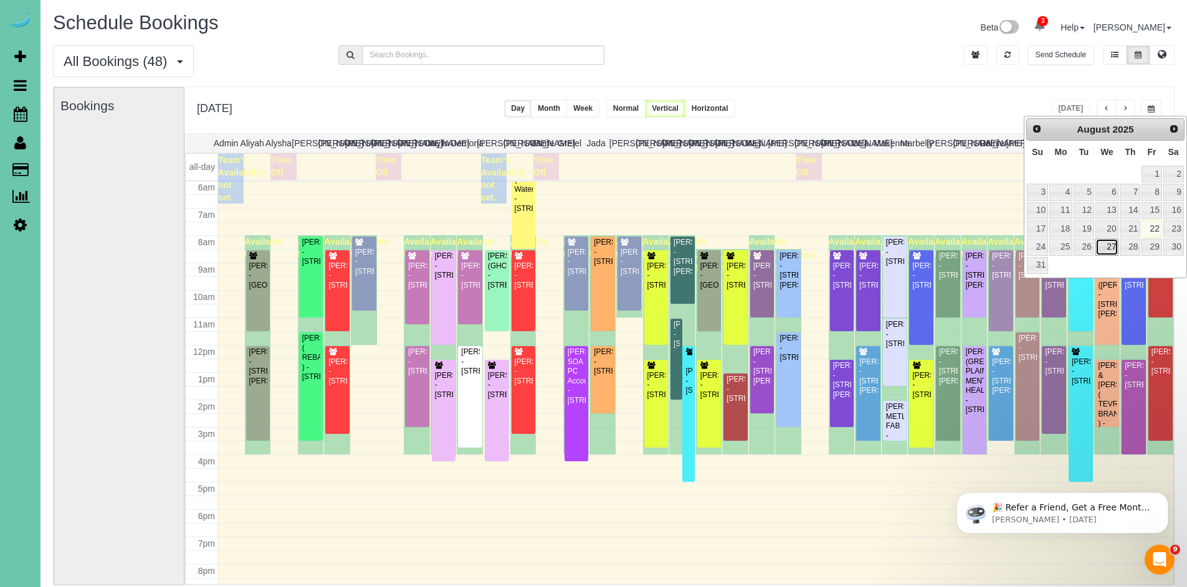
click at [1111, 246] on link "27" at bounding box center [1107, 247] width 24 height 17
type input "**********"
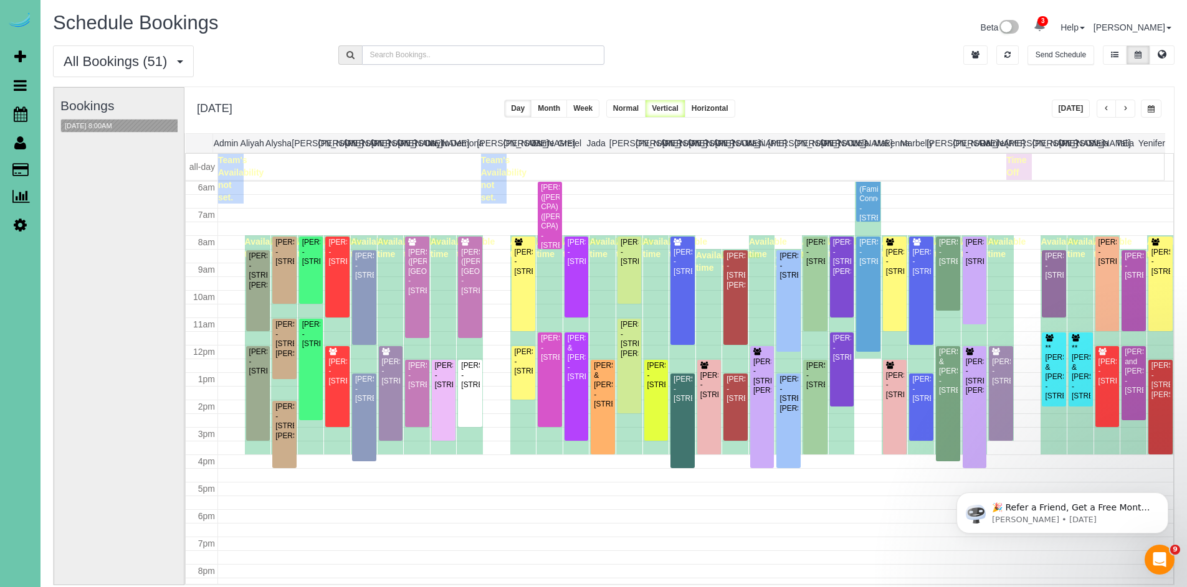
click at [480, 52] on input "text" at bounding box center [483, 54] width 243 height 19
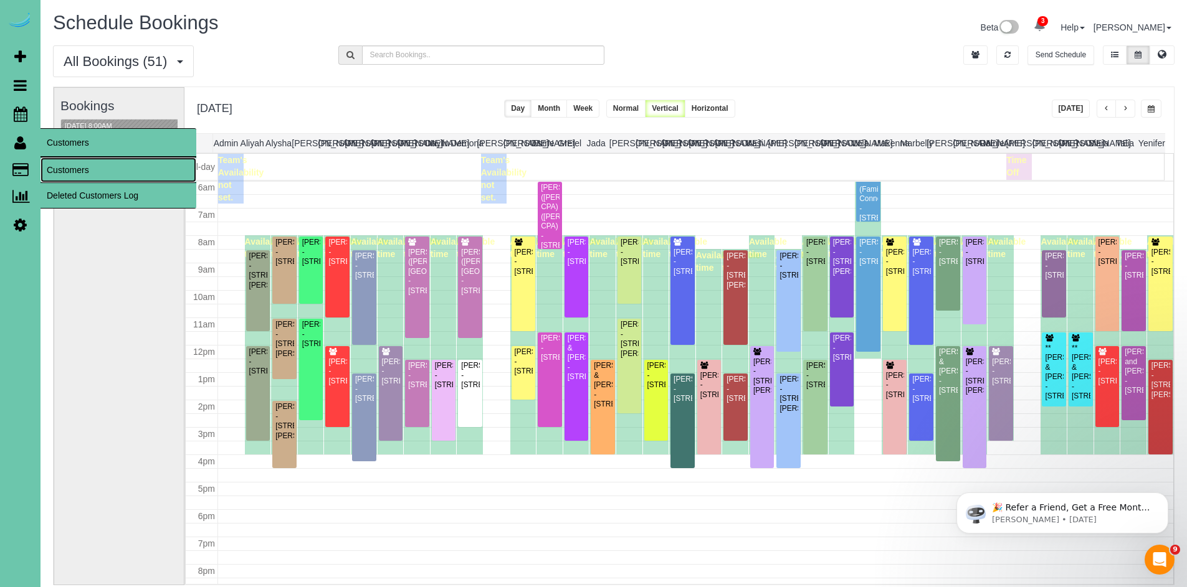
click at [64, 165] on link "Customers" at bounding box center [118, 170] width 156 height 25
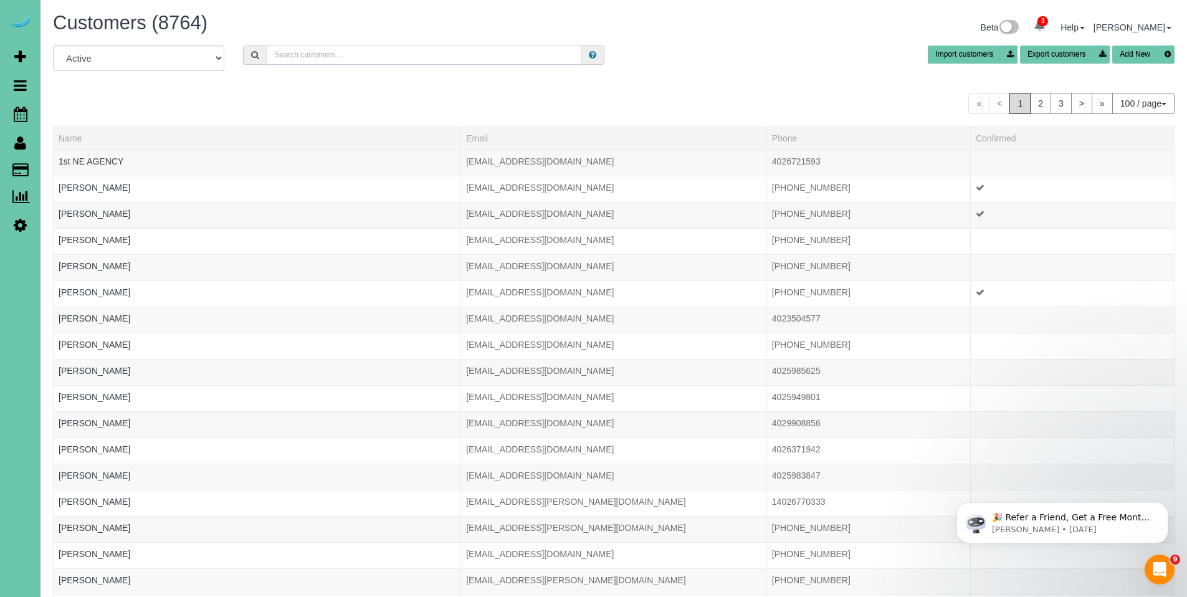
click at [431, 56] on input "text" at bounding box center [424, 54] width 315 height 19
type input "barbara s"
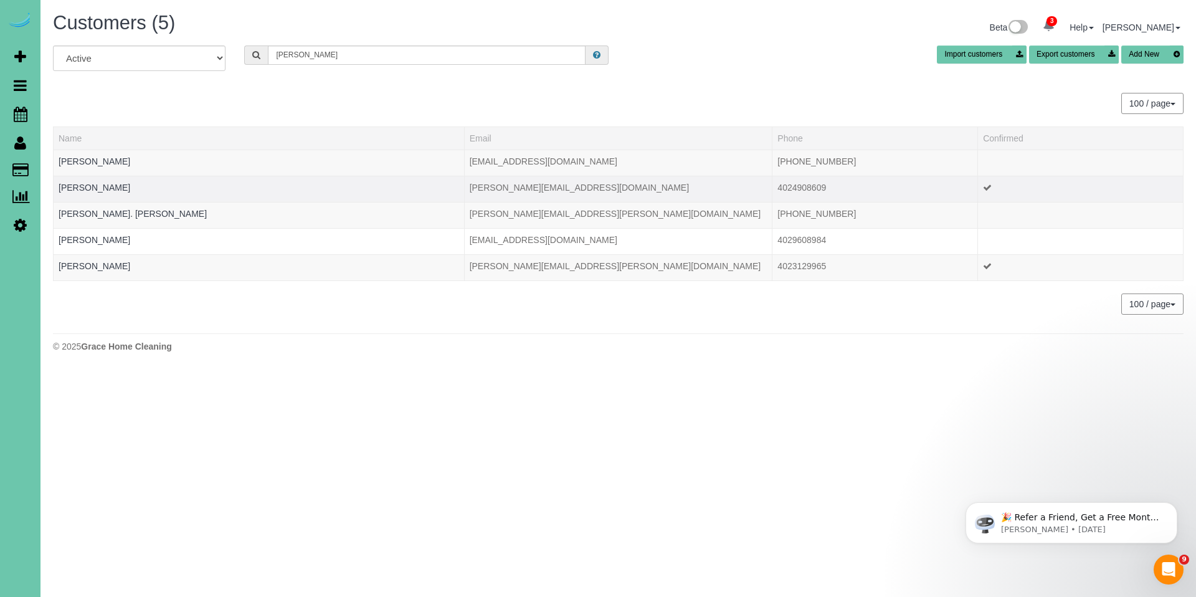
click at [100, 195] on div at bounding box center [259, 195] width 400 height 3
click at [105, 191] on link "Barbara Stewart" at bounding box center [95, 187] width 72 height 10
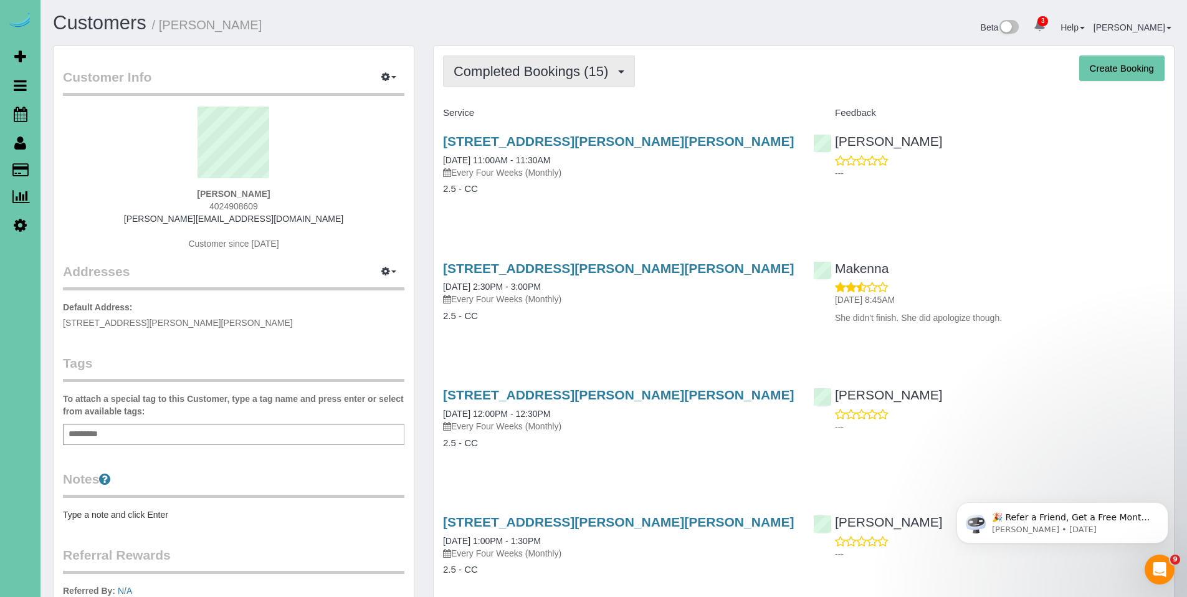
click at [544, 80] on button "Completed Bookings (15)" at bounding box center [539, 71] width 192 height 32
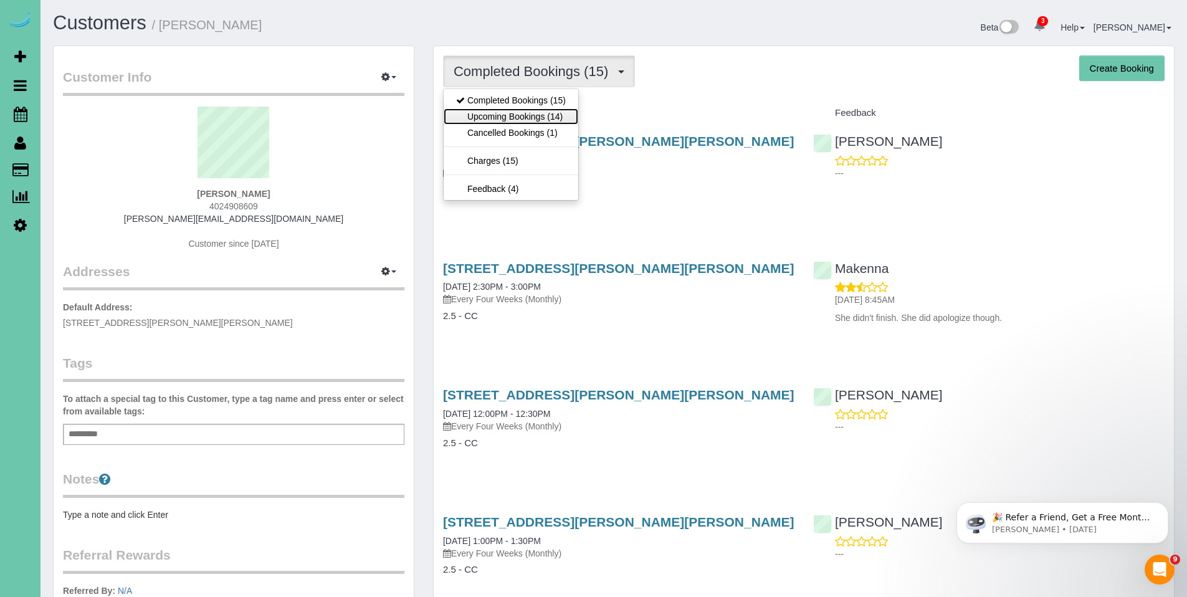
click at [515, 113] on link "Upcoming Bookings (14)" at bounding box center [510, 116] width 135 height 16
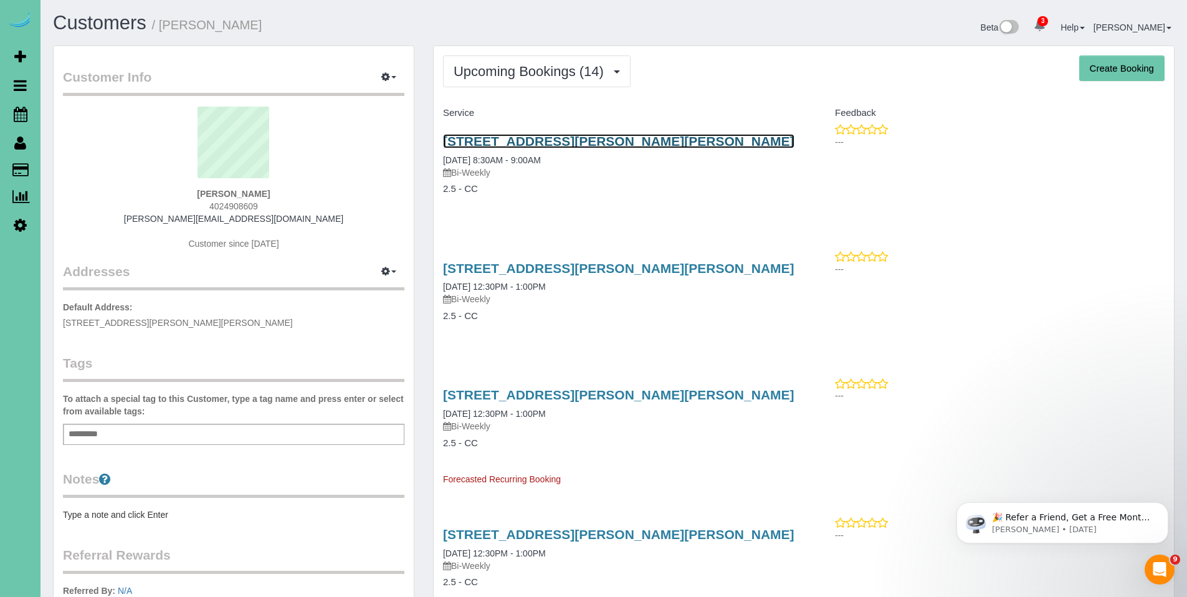
click at [519, 141] on link "2007 Ann Marie Ct, Papillion, NE 68046" at bounding box center [618, 141] width 351 height 14
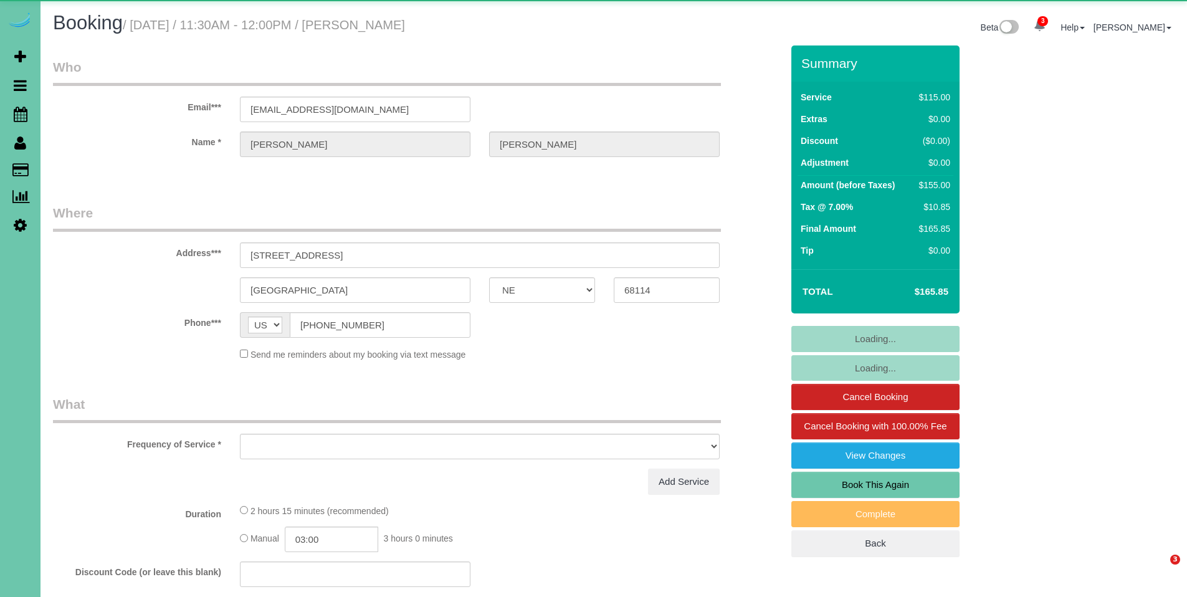
select select "NE"
select select "object:883"
select select "number:35"
select select "number:41"
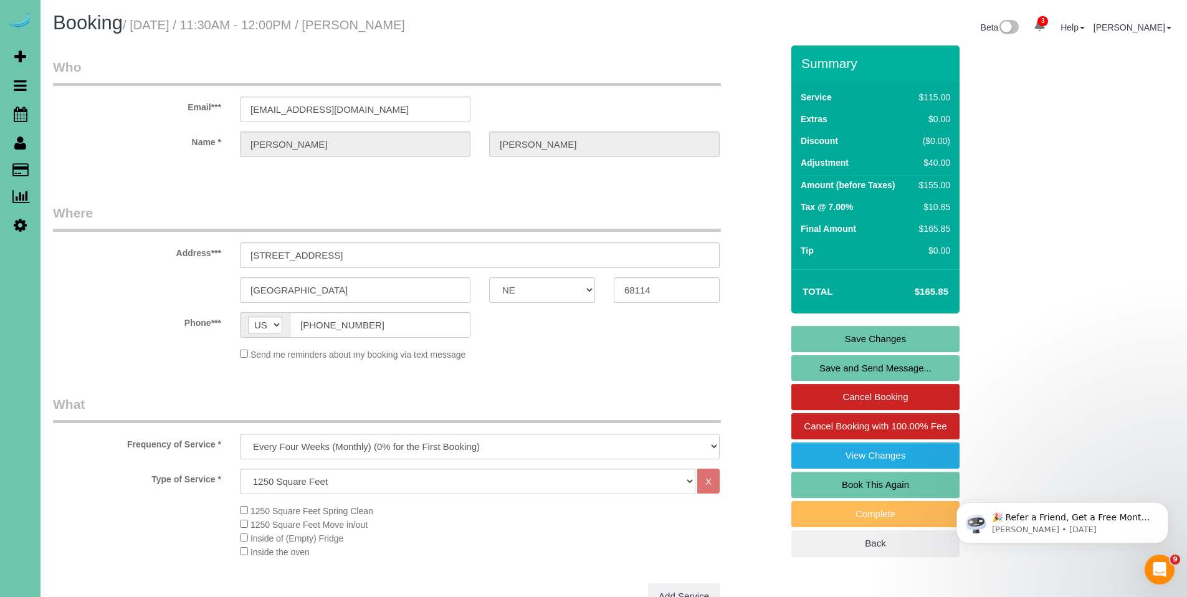
scroll to position [1256, 0]
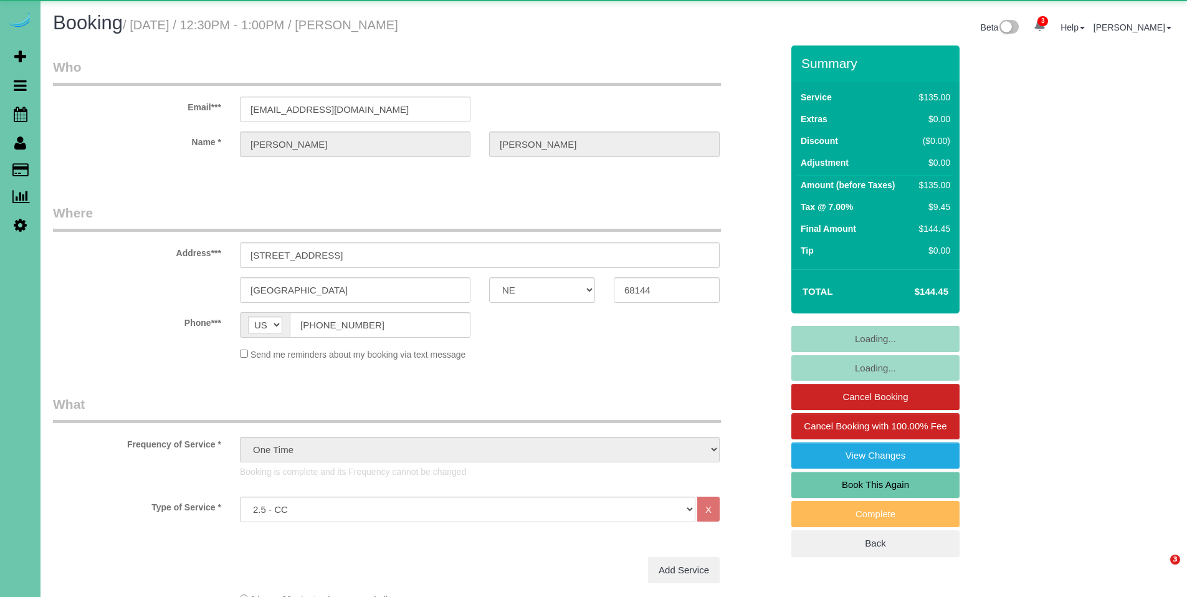
select select "NE"
select select "object:936"
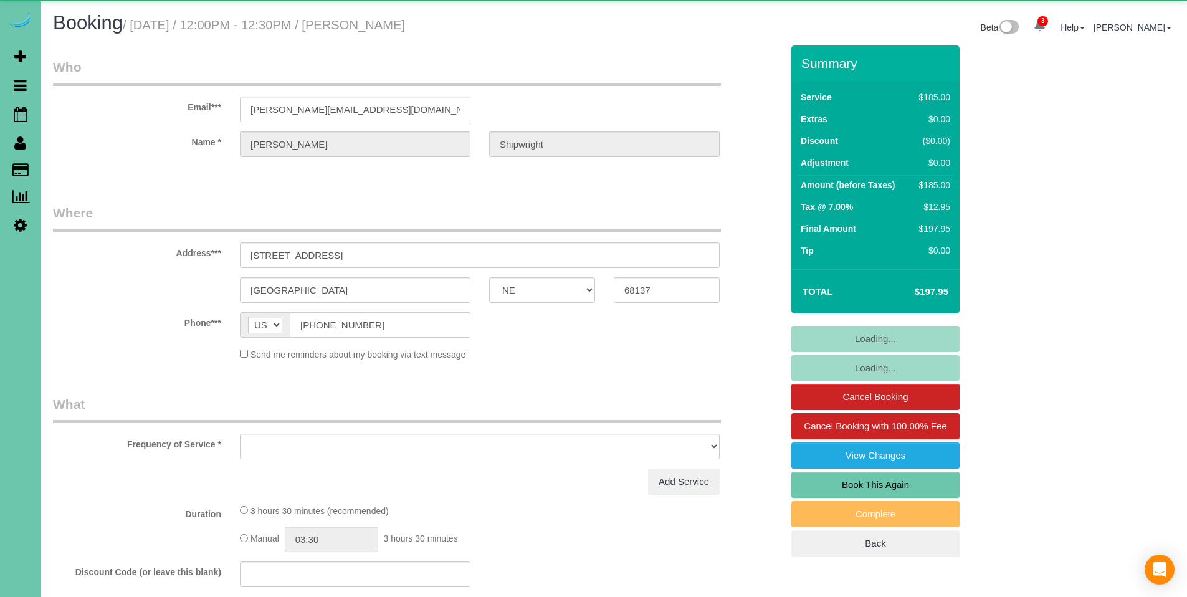
select select "NE"
select select "object:855"
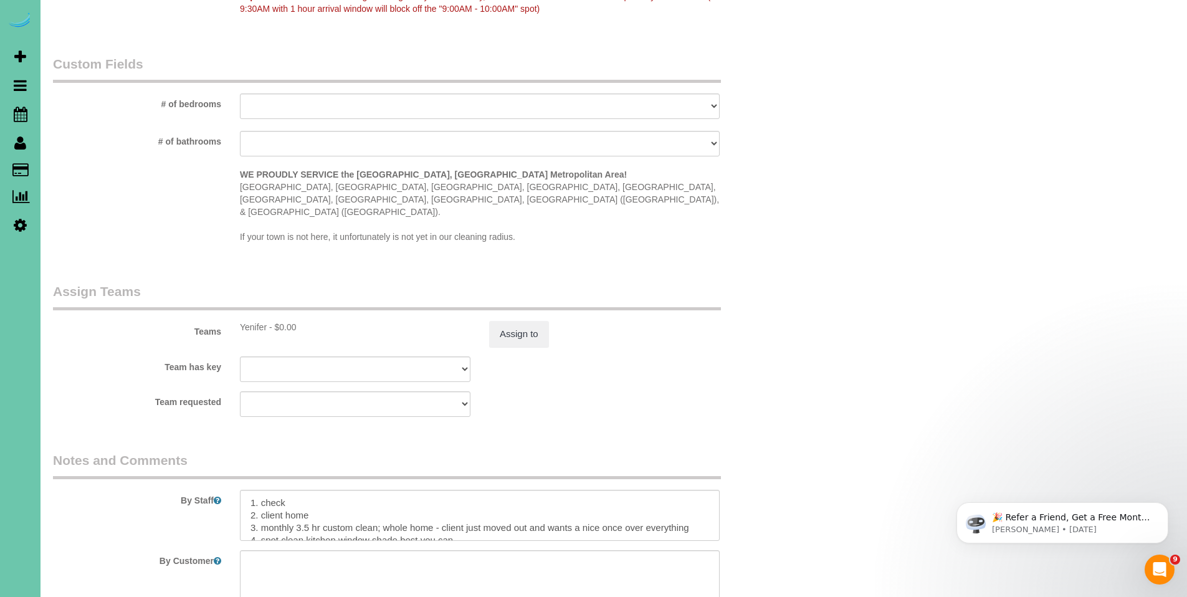
scroll to position [1054, 0]
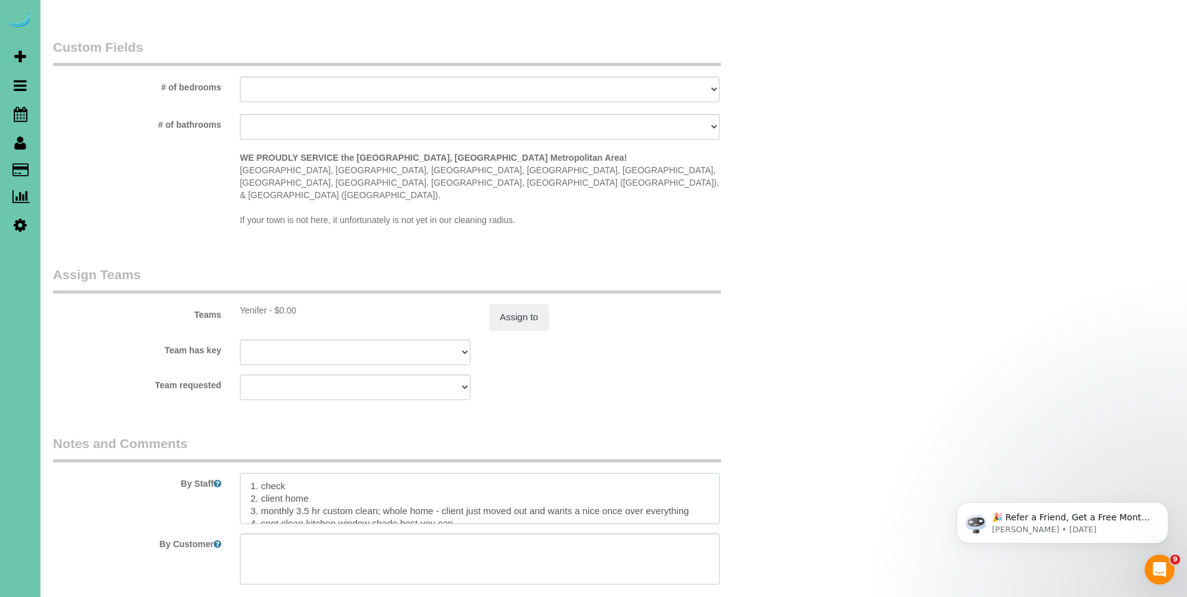
click at [299, 473] on textarea at bounding box center [480, 498] width 480 height 51
drag, startPoint x: 498, startPoint y: 463, endPoint x: 258, endPoint y: 464, distance: 239.8
click at [258, 473] on textarea at bounding box center [480, 498] width 480 height 51
click at [495, 473] on textarea at bounding box center [480, 498] width 480 height 51
paste textarea "Cheque (si no queda ningún cheque, el cliente lo enviará por correo)"
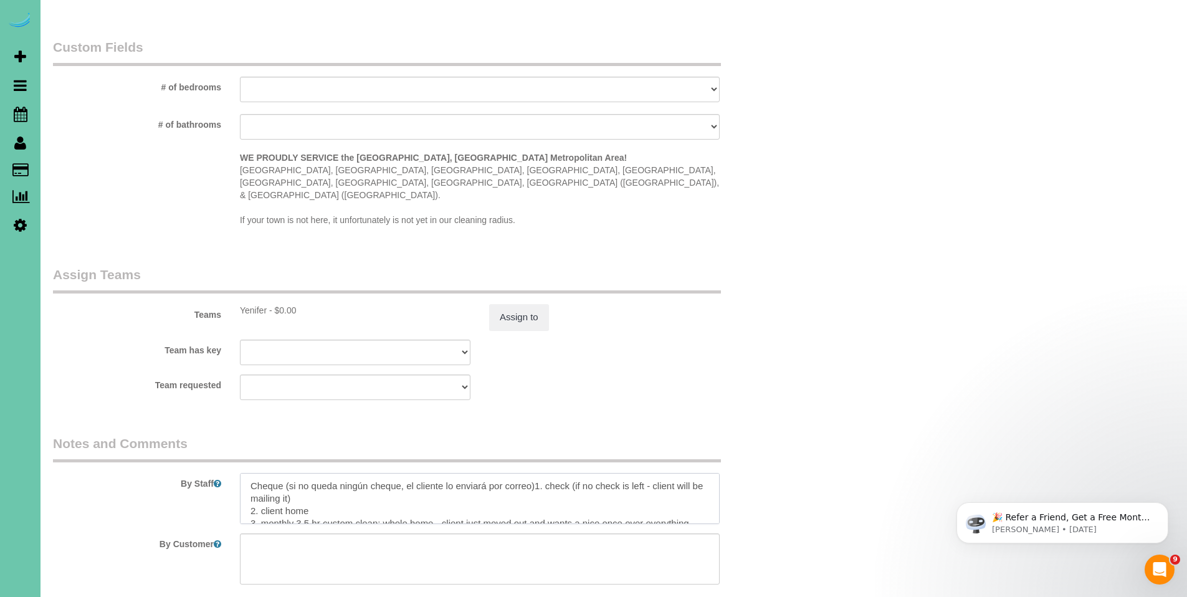
click at [249, 473] on textarea at bounding box center [480, 498] width 480 height 51
click at [331, 475] on textarea at bounding box center [480, 498] width 480 height 51
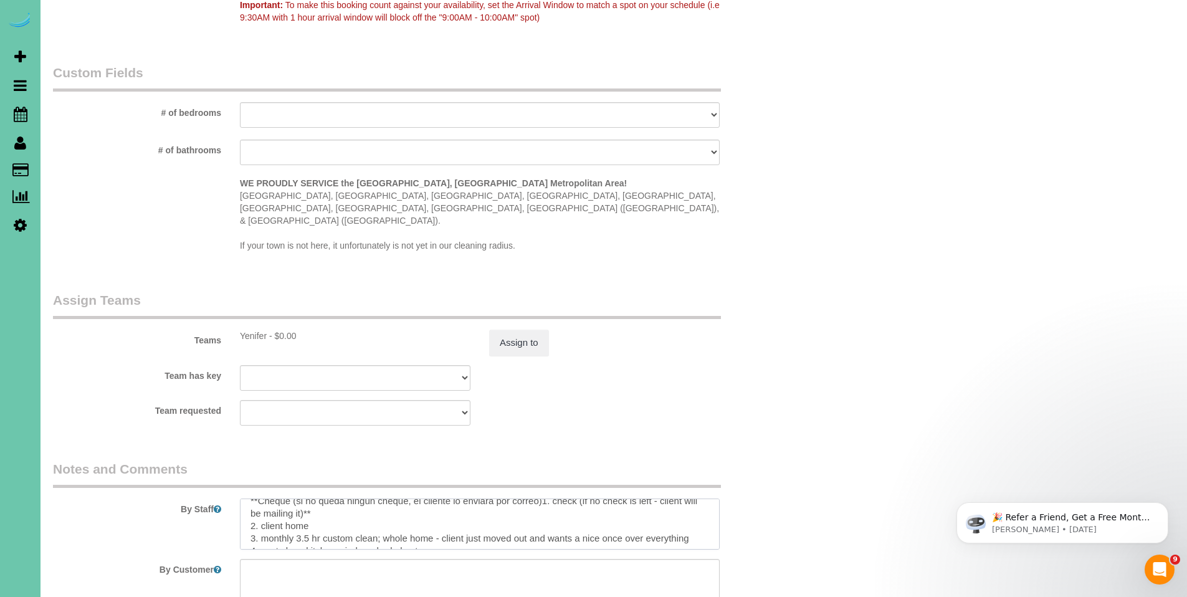
scroll to position [0, 0]
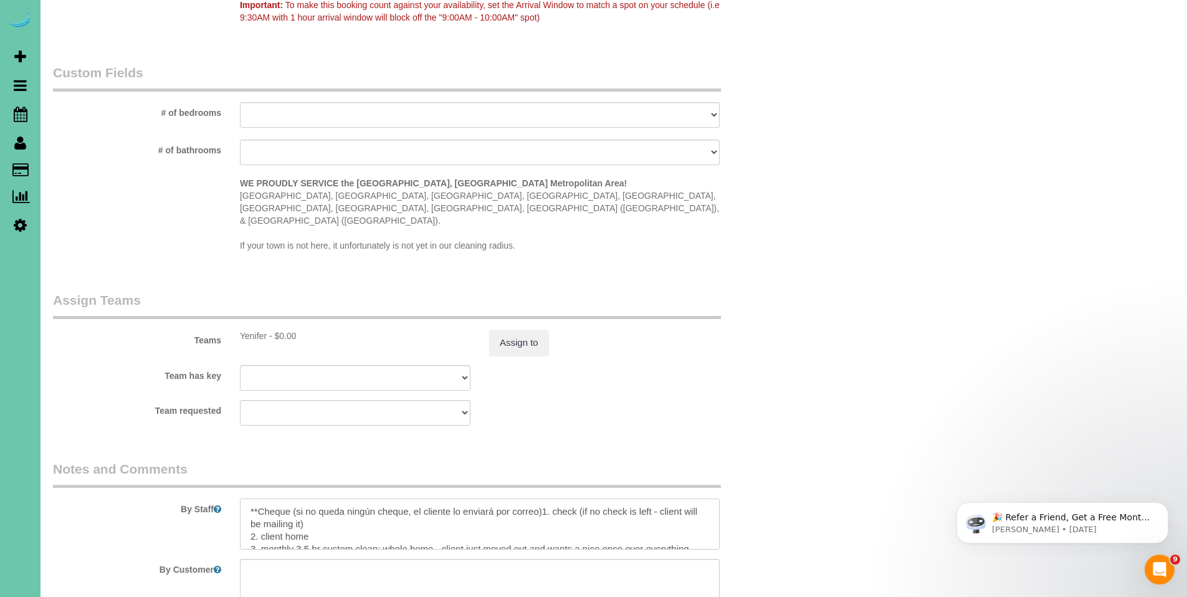
click at [541, 498] on textarea at bounding box center [480, 523] width 480 height 51
click at [571, 498] on textarea at bounding box center [480, 523] width 480 height 51
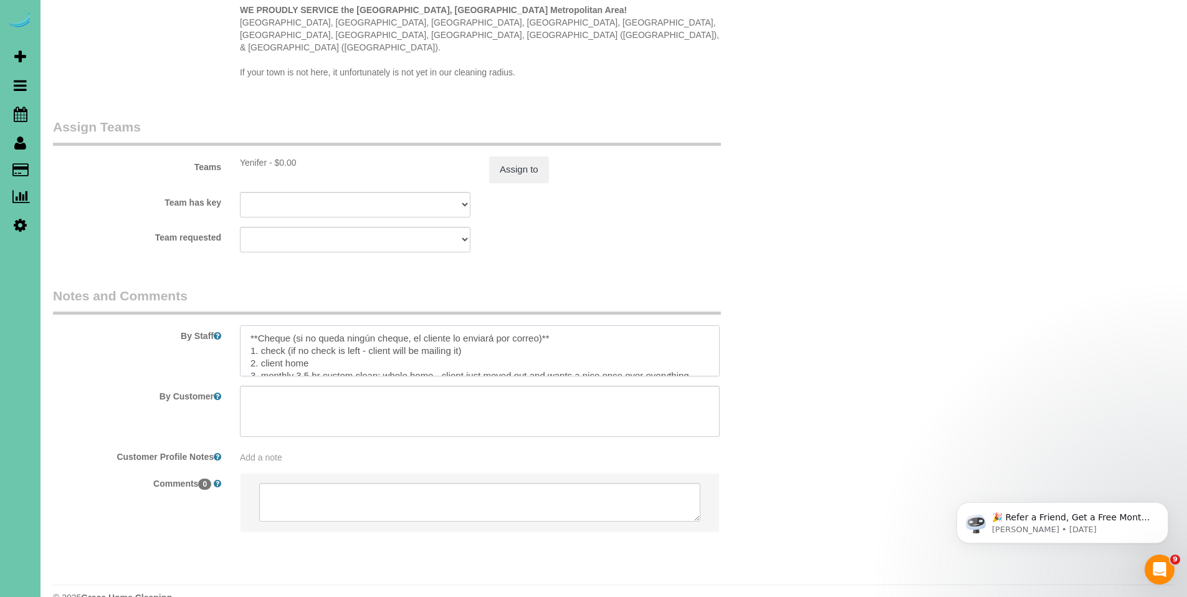
click at [694, 329] on textarea at bounding box center [480, 350] width 480 height 51
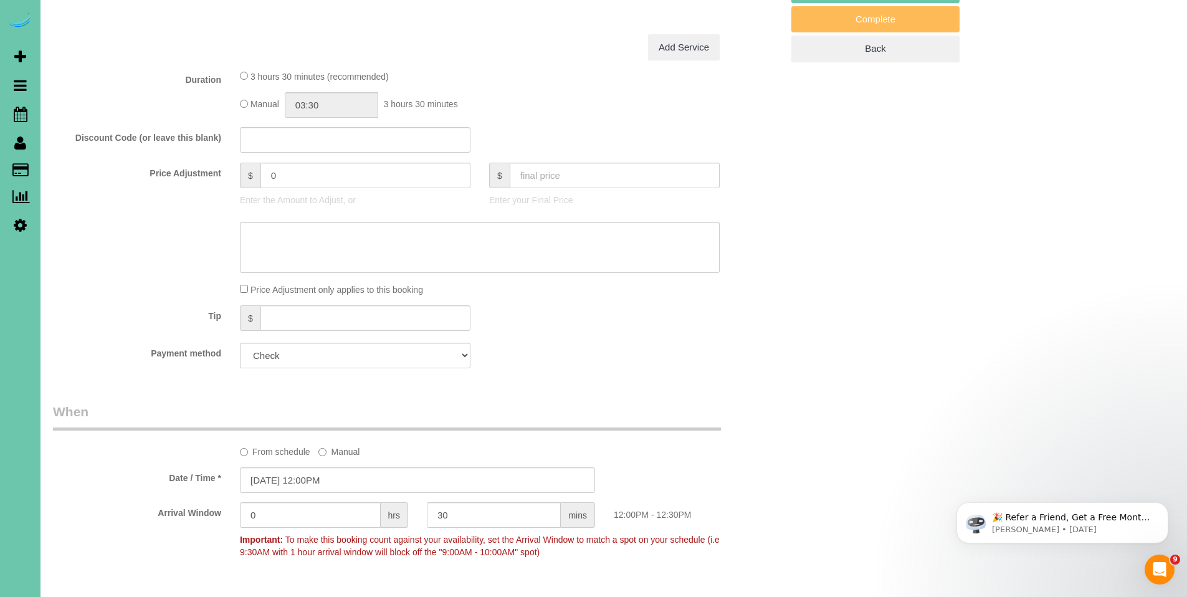
scroll to position [0, 0]
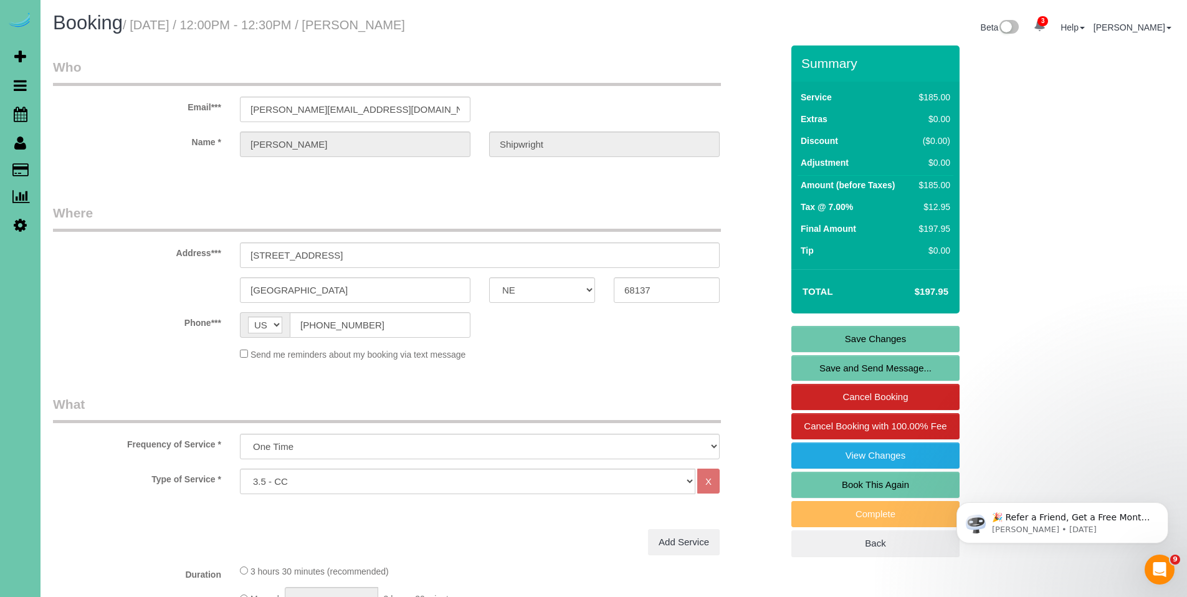
type textarea "**Cheque (si no queda ningún cheque, el cliente lo enviará por correo)** 1. che…"
click at [899, 338] on link "Save Changes" at bounding box center [875, 339] width 168 height 26
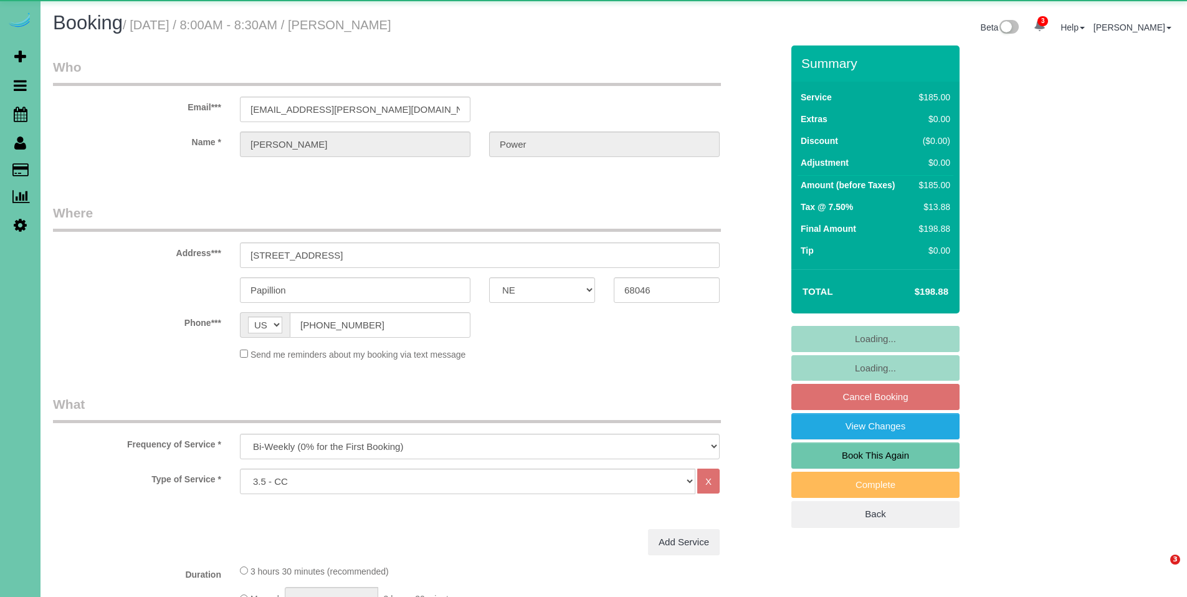
select select "NE"
select select "object:663"
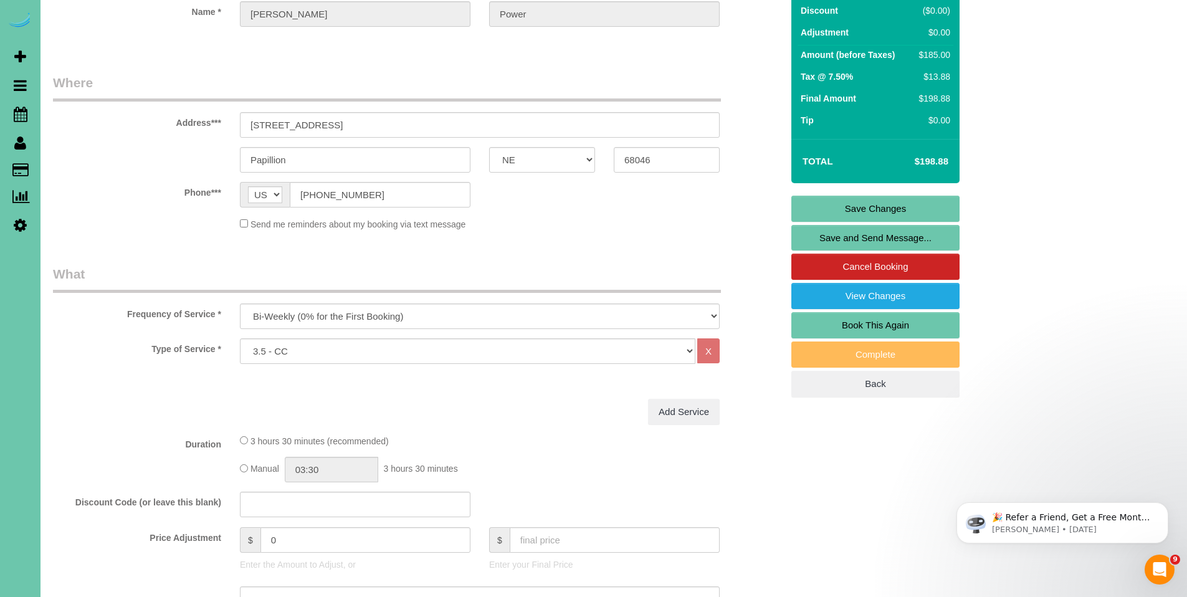
scroll to position [116, 0]
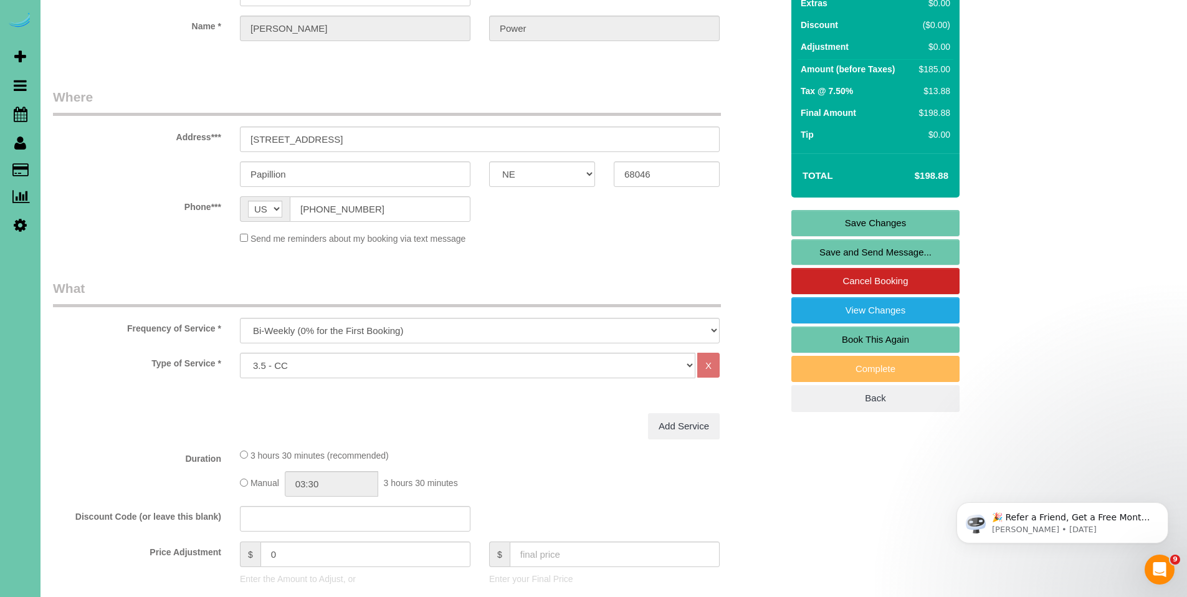
click at [873, 214] on link "Save Changes" at bounding box center [875, 223] width 168 height 26
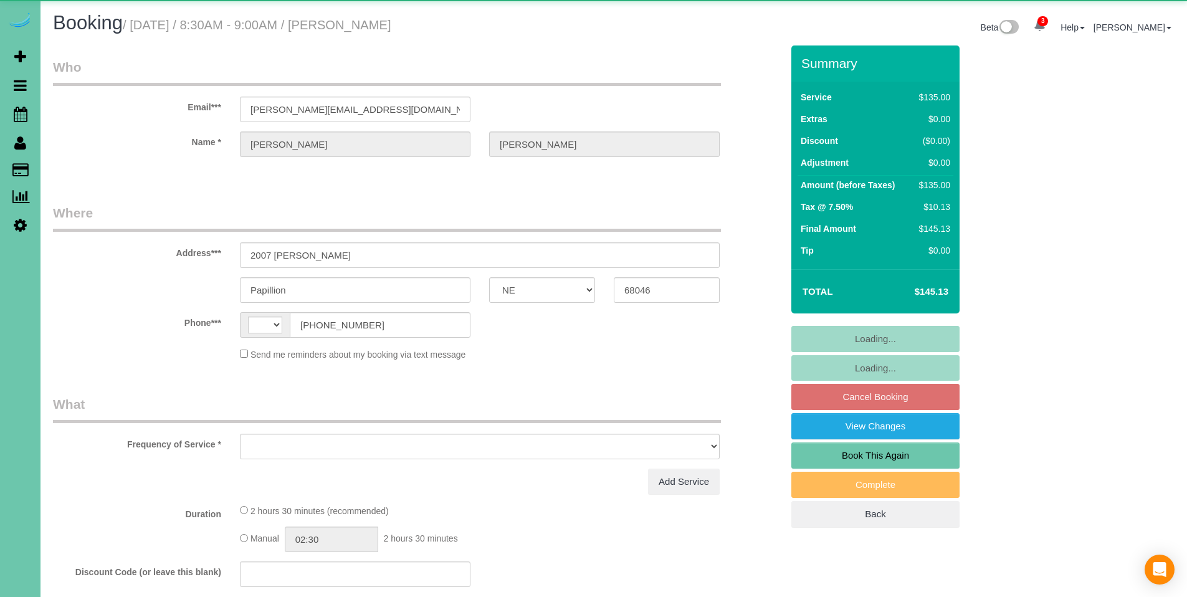
select select "NE"
select select "string:[GEOGRAPHIC_DATA]"
select select "object:638"
select select "string:fspay-8131c7cd-b31f-41df-b60d-f7027f78dc3f"
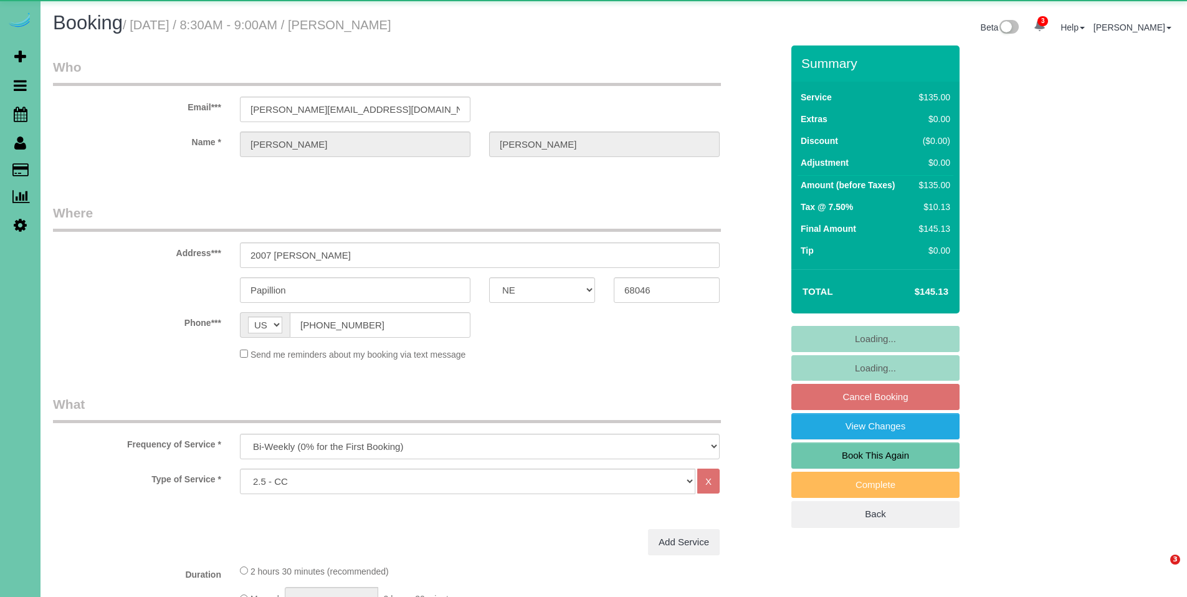
select select "object:857"
select select "number:34"
select select "number:41"
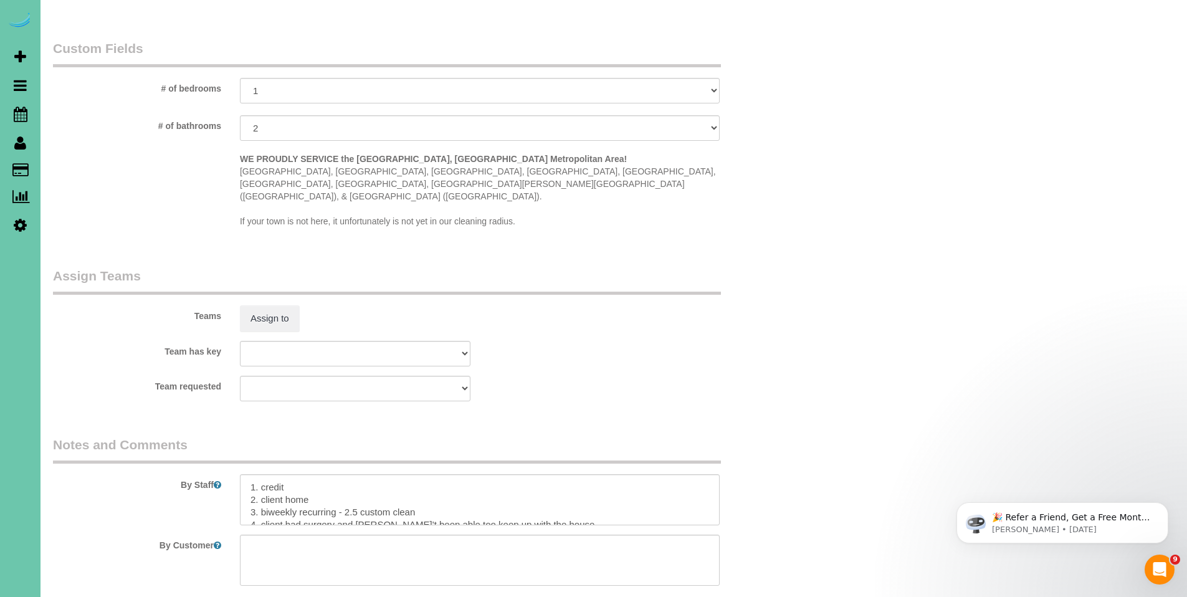
scroll to position [1087, 0]
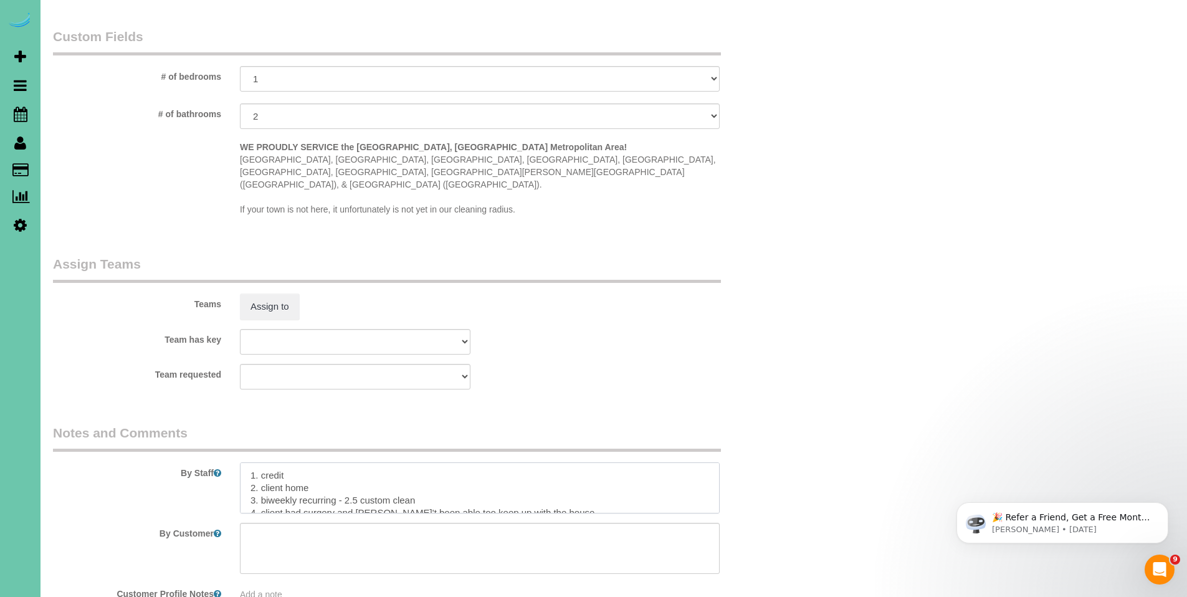
click at [542, 467] on textarea at bounding box center [480, 487] width 480 height 51
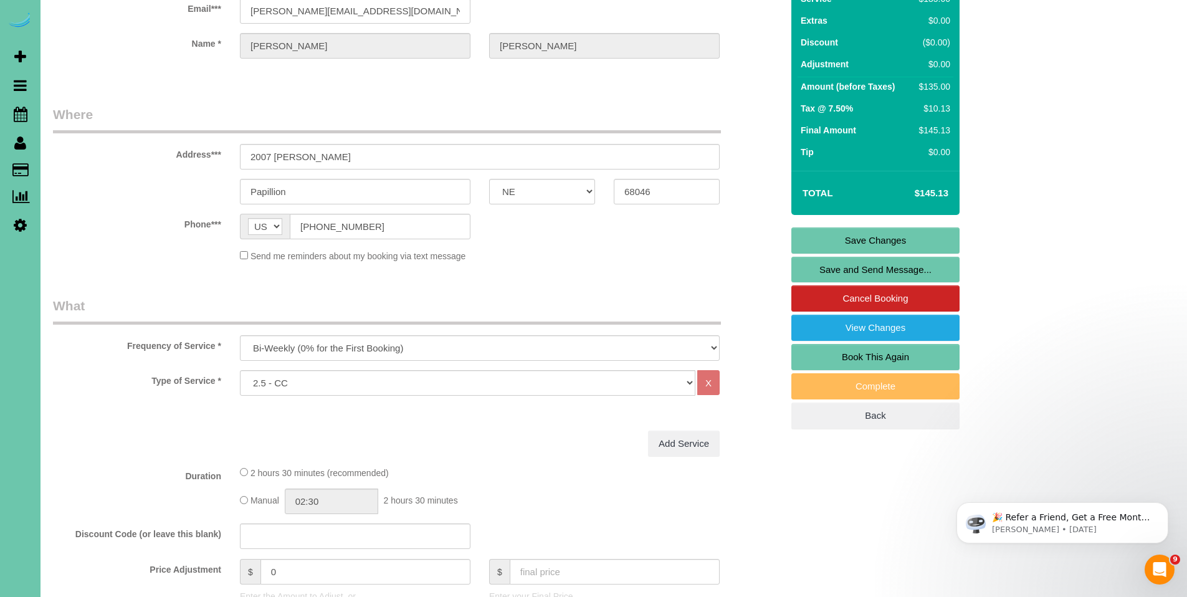
scroll to position [0, 0]
